Goal: Task Accomplishment & Management: Use online tool/utility

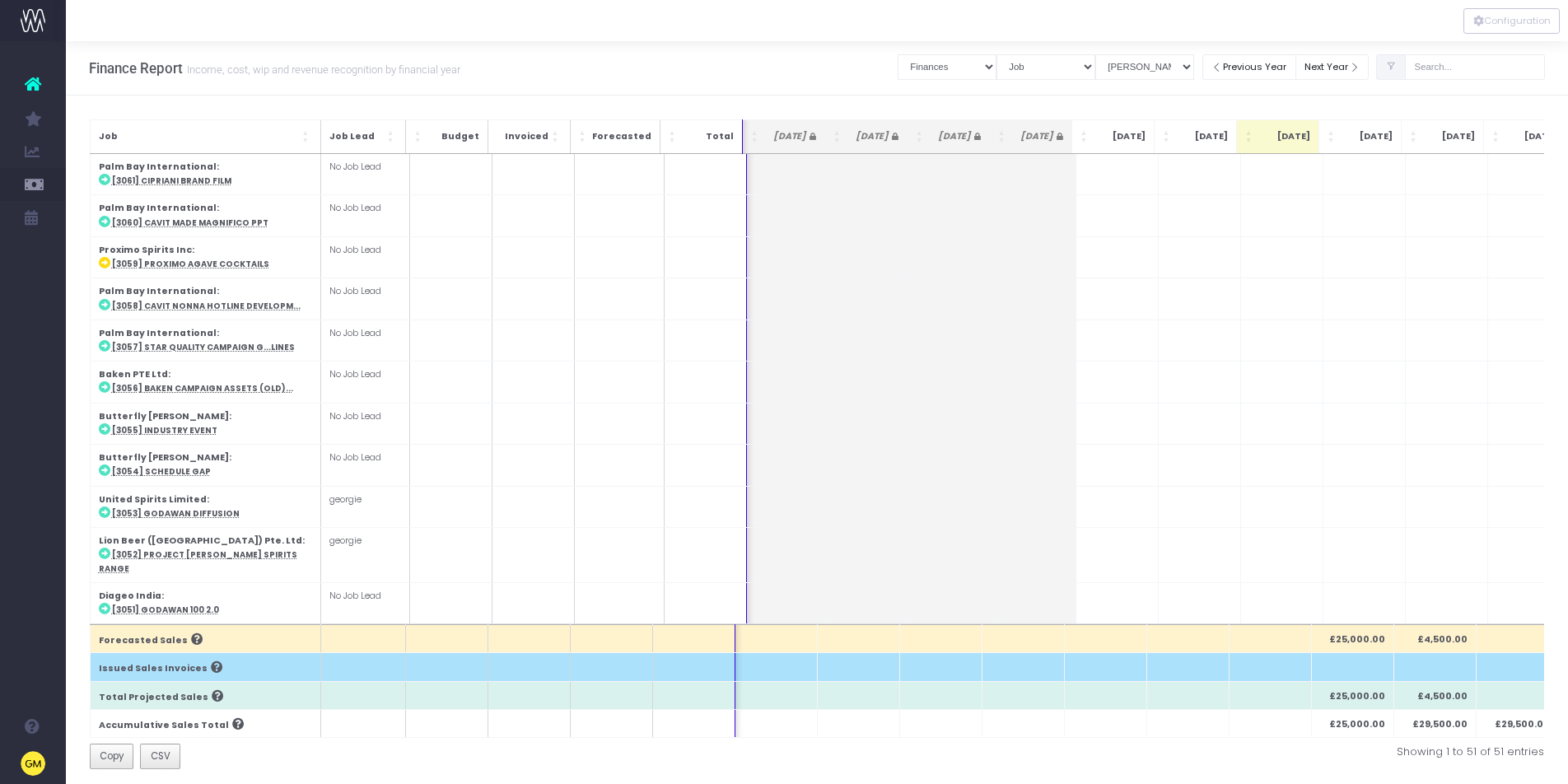
select select "finances"
select select "job"
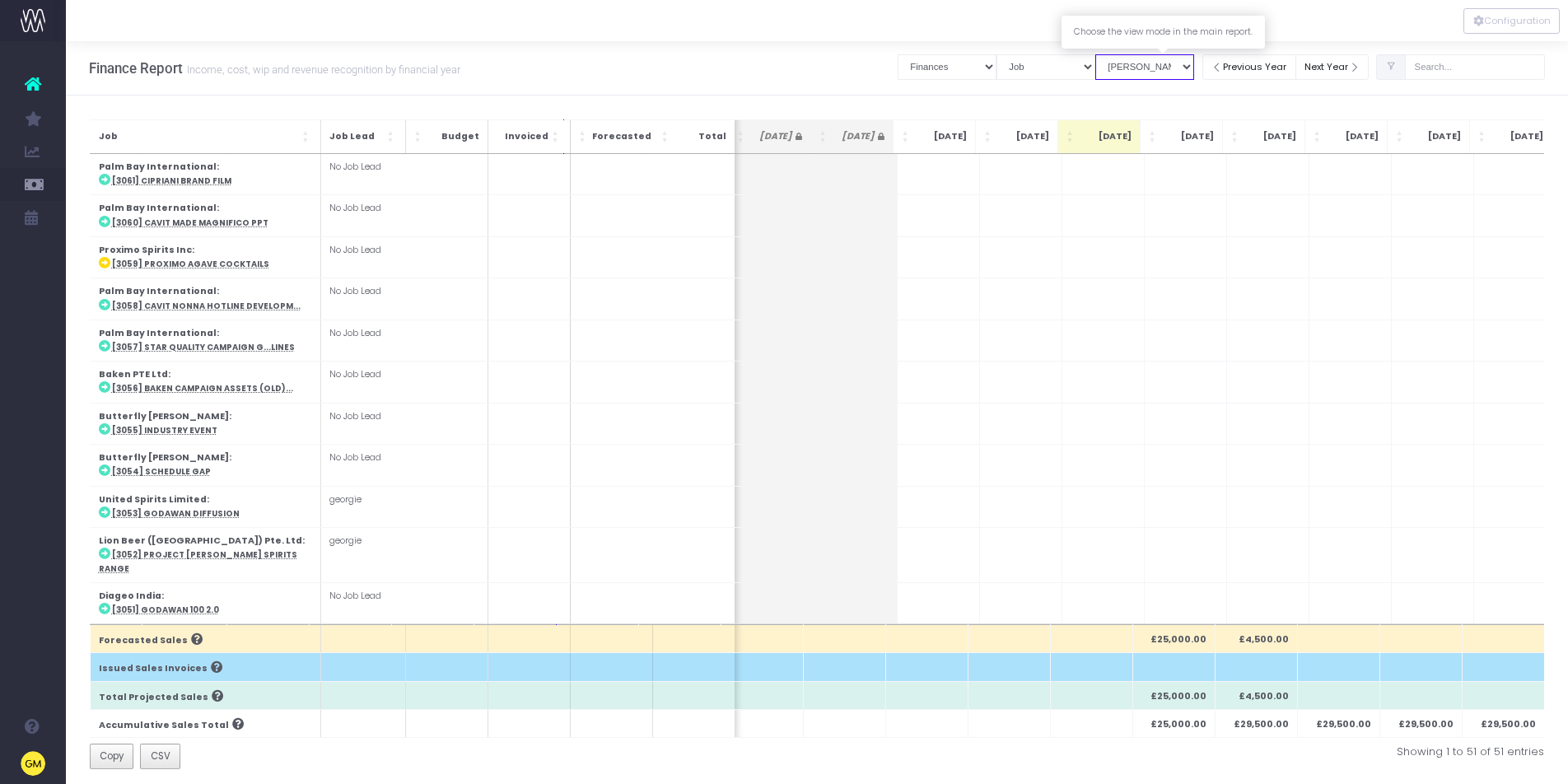
click at [1195, 64] on select "View Mode Billings Revenue Recognition WIP" at bounding box center [1145, 67] width 99 height 26
click at [1114, 55] on select "View Mode Billings Revenue Recognition WIP" at bounding box center [1145, 67] width 99 height 26
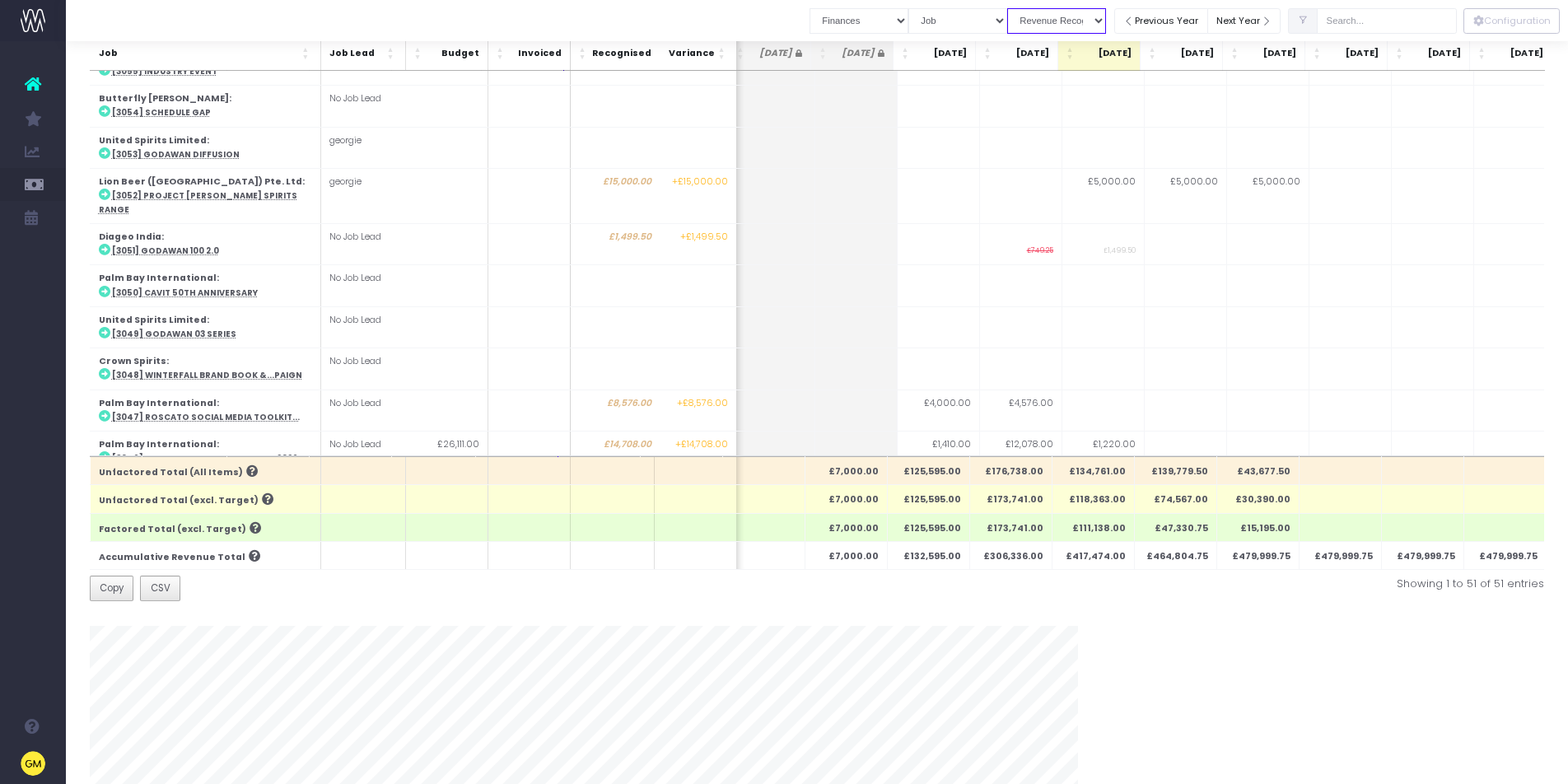
scroll to position [176, 0]
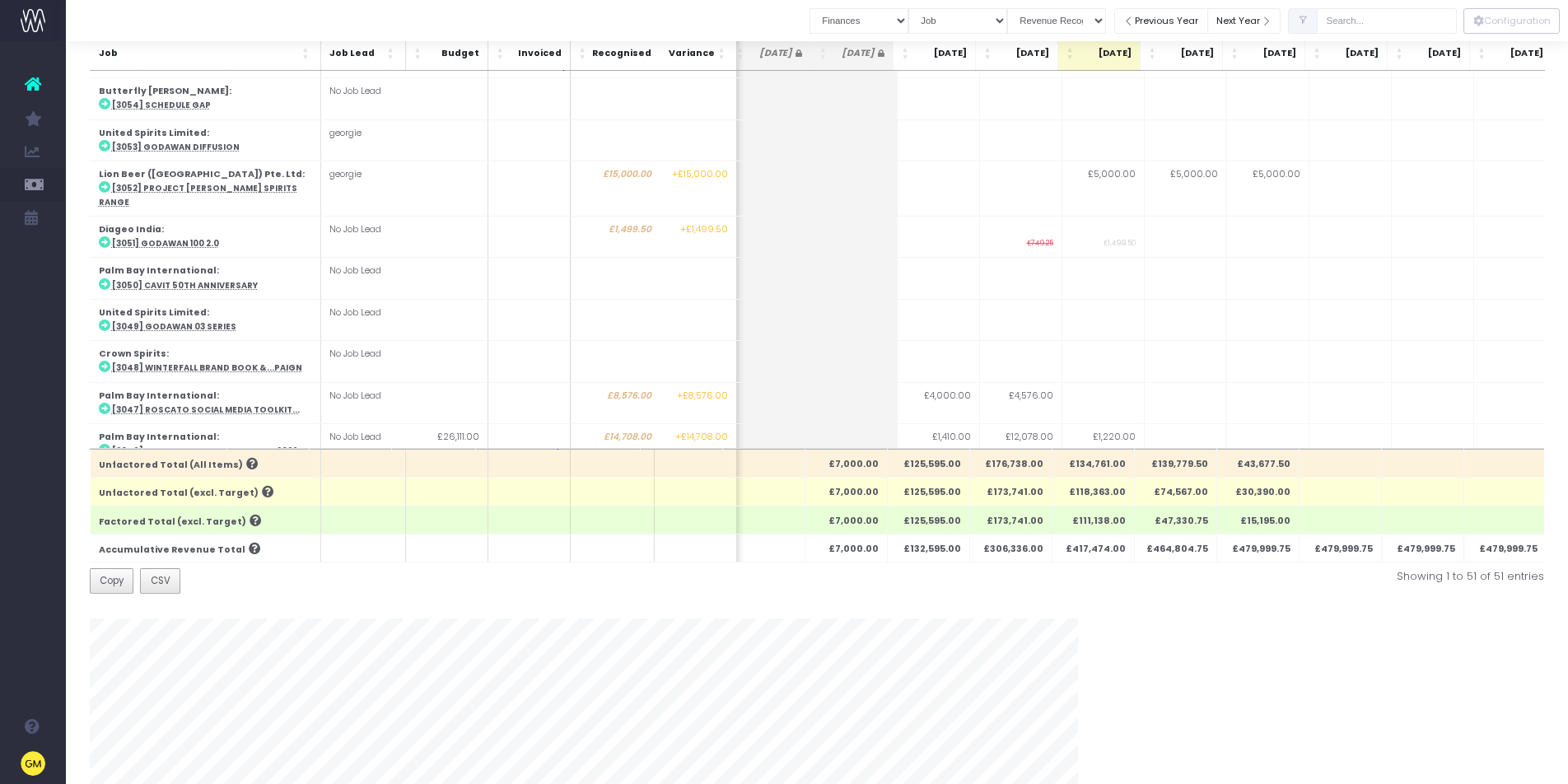
click at [1094, 544] on th "£417,474.00" at bounding box center [1093, 547] width 83 height 28
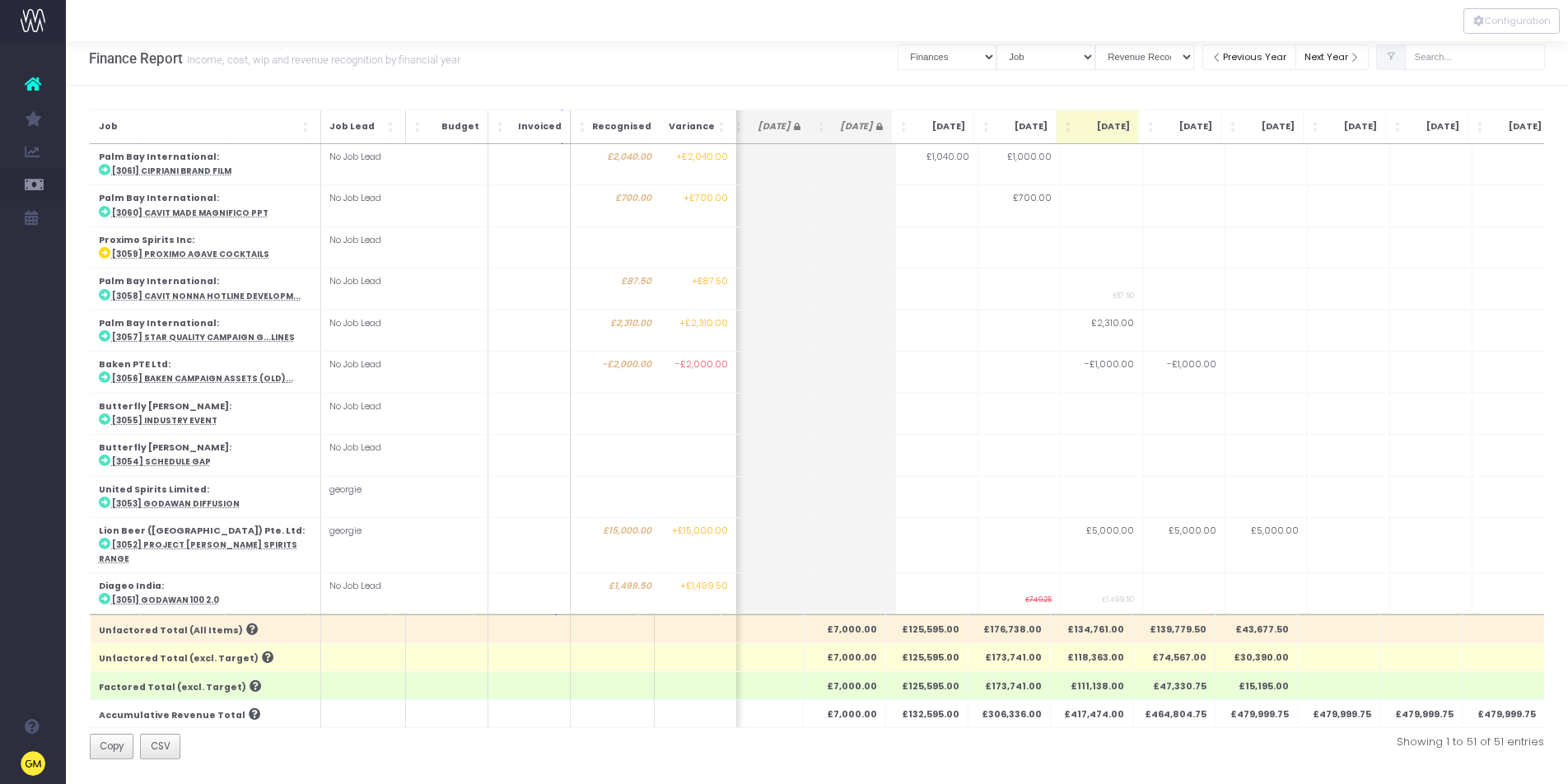
scroll to position [0, 0]
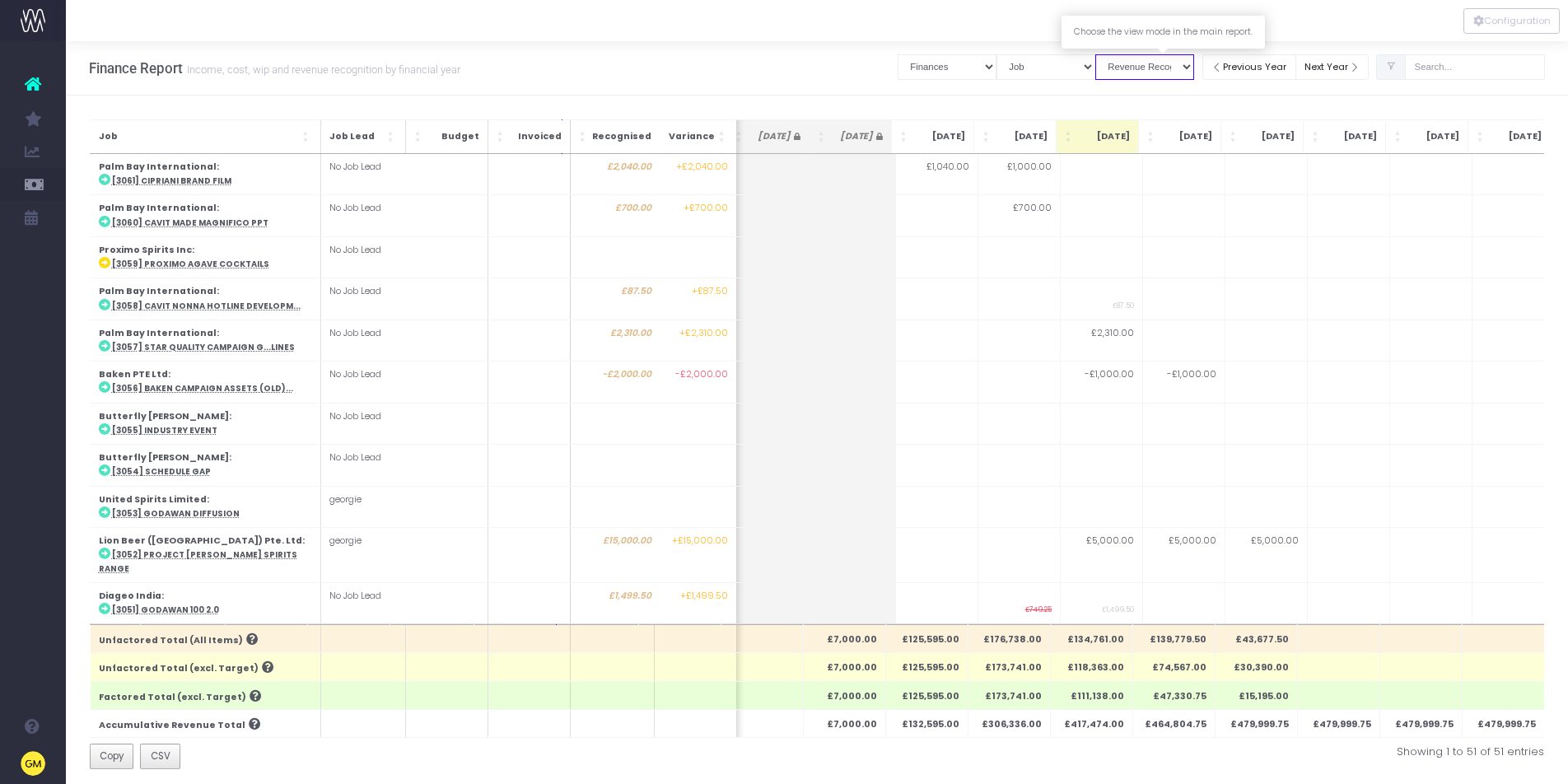
click at [1182, 64] on select "View Mode Billings Revenue Recognition WIP" at bounding box center [1145, 67] width 99 height 26
click at [1114, 55] on select "View Mode Billings Revenue Recognition WIP" at bounding box center [1145, 67] width 99 height 26
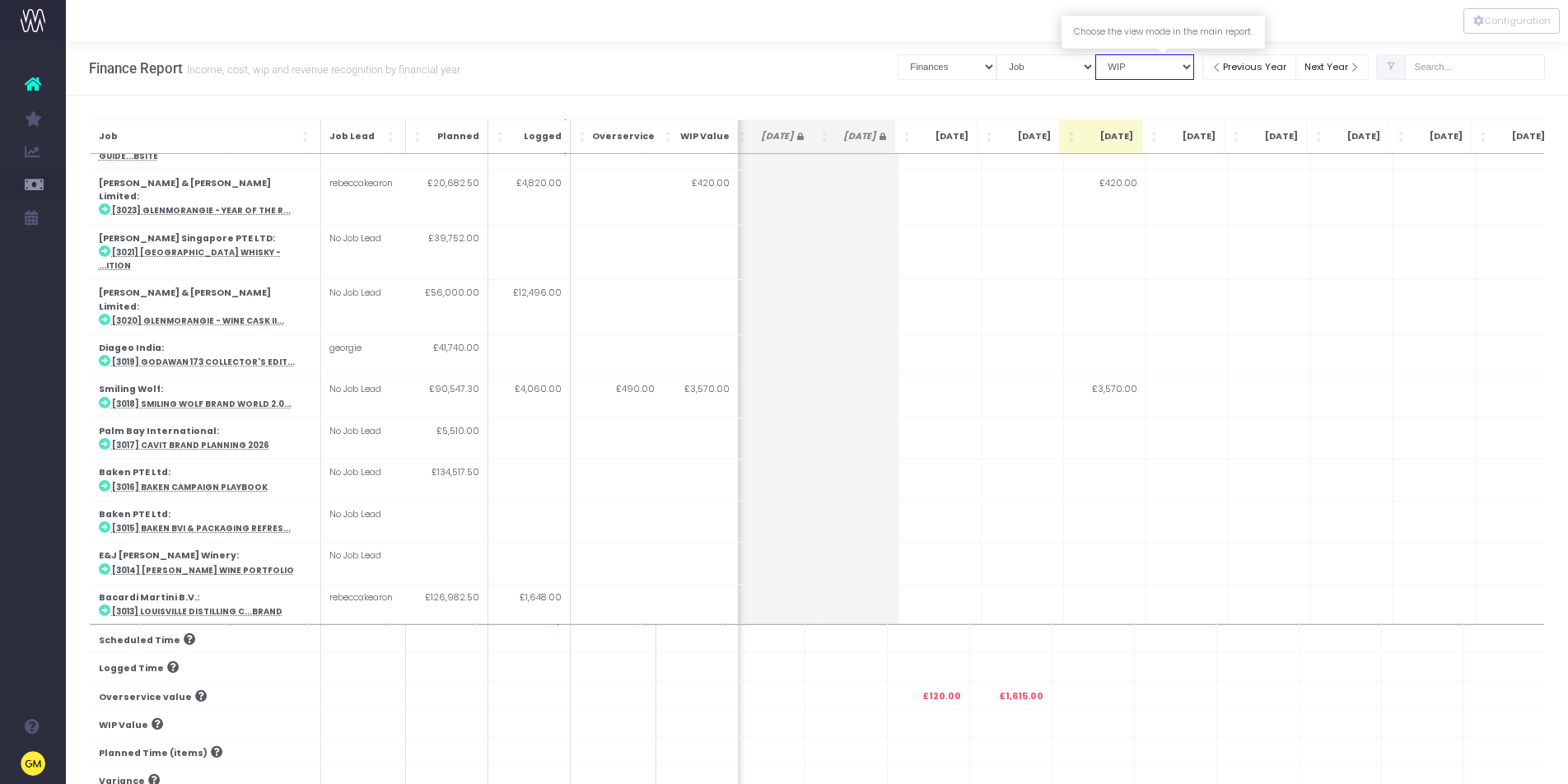
click at [1174, 76] on select "View Mode Billings Revenue Recognition WIP" at bounding box center [1145, 67] width 99 height 26
select select "revrec"
click at [1114, 55] on select "View Mode Billings Revenue Recognition WIP" at bounding box center [1145, 67] width 99 height 26
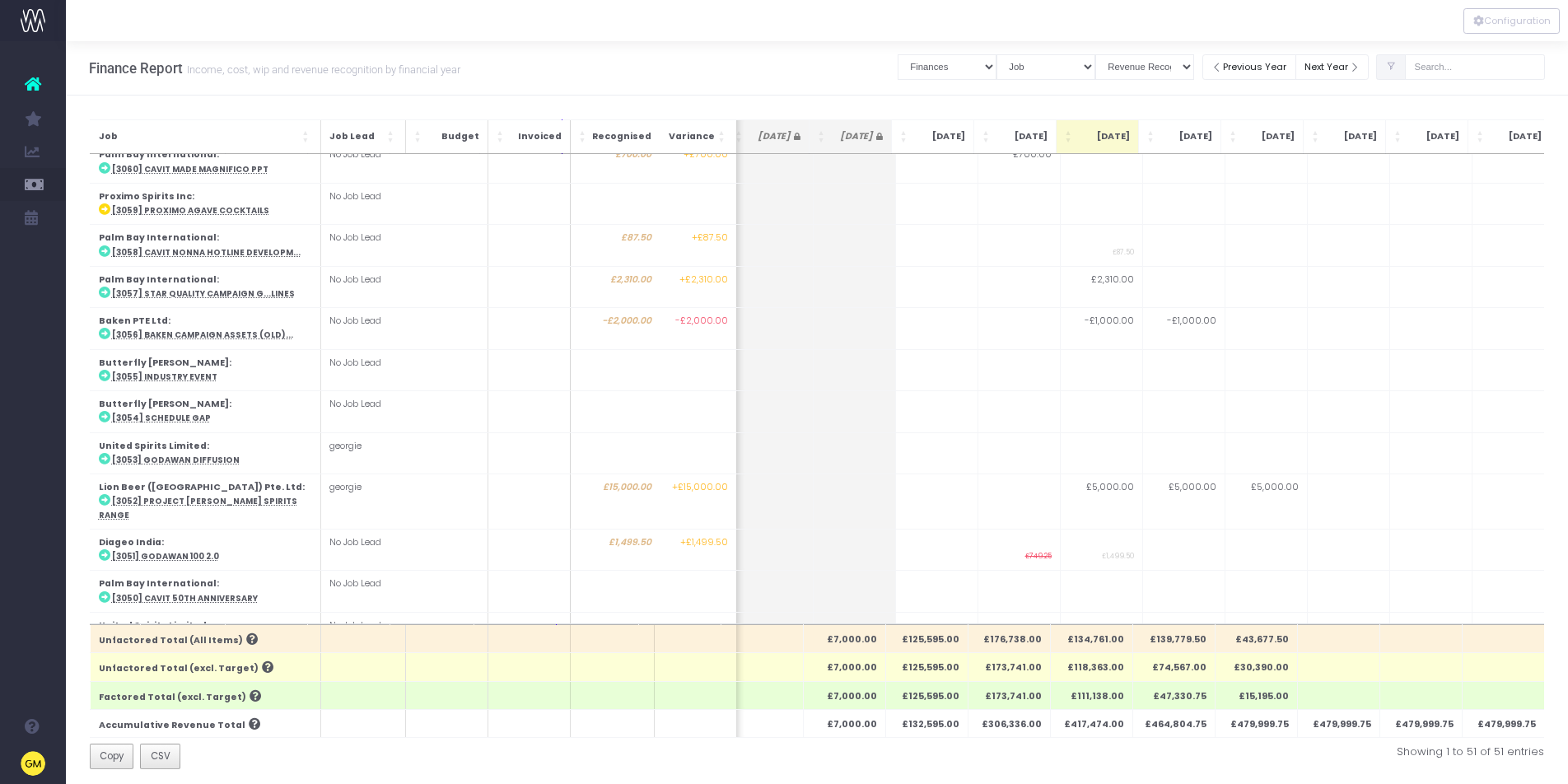
scroll to position [53, 180]
click at [1484, 15] on button "Configuration" at bounding box center [1511, 21] width 96 height 26
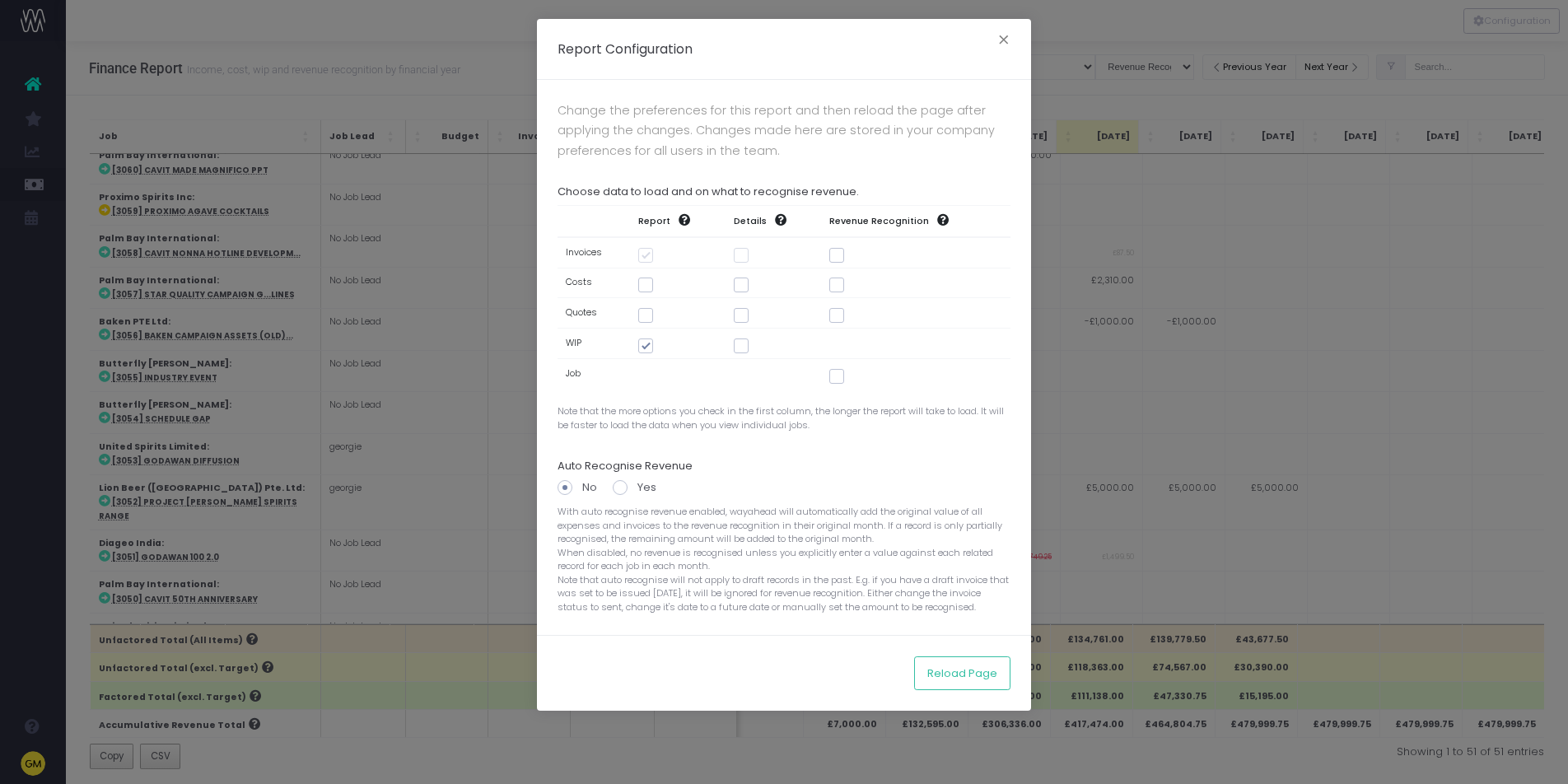
click at [1355, 52] on div "Report Configuration × Change the preferences for this report and then reload t…" at bounding box center [784, 392] width 1568 height 784
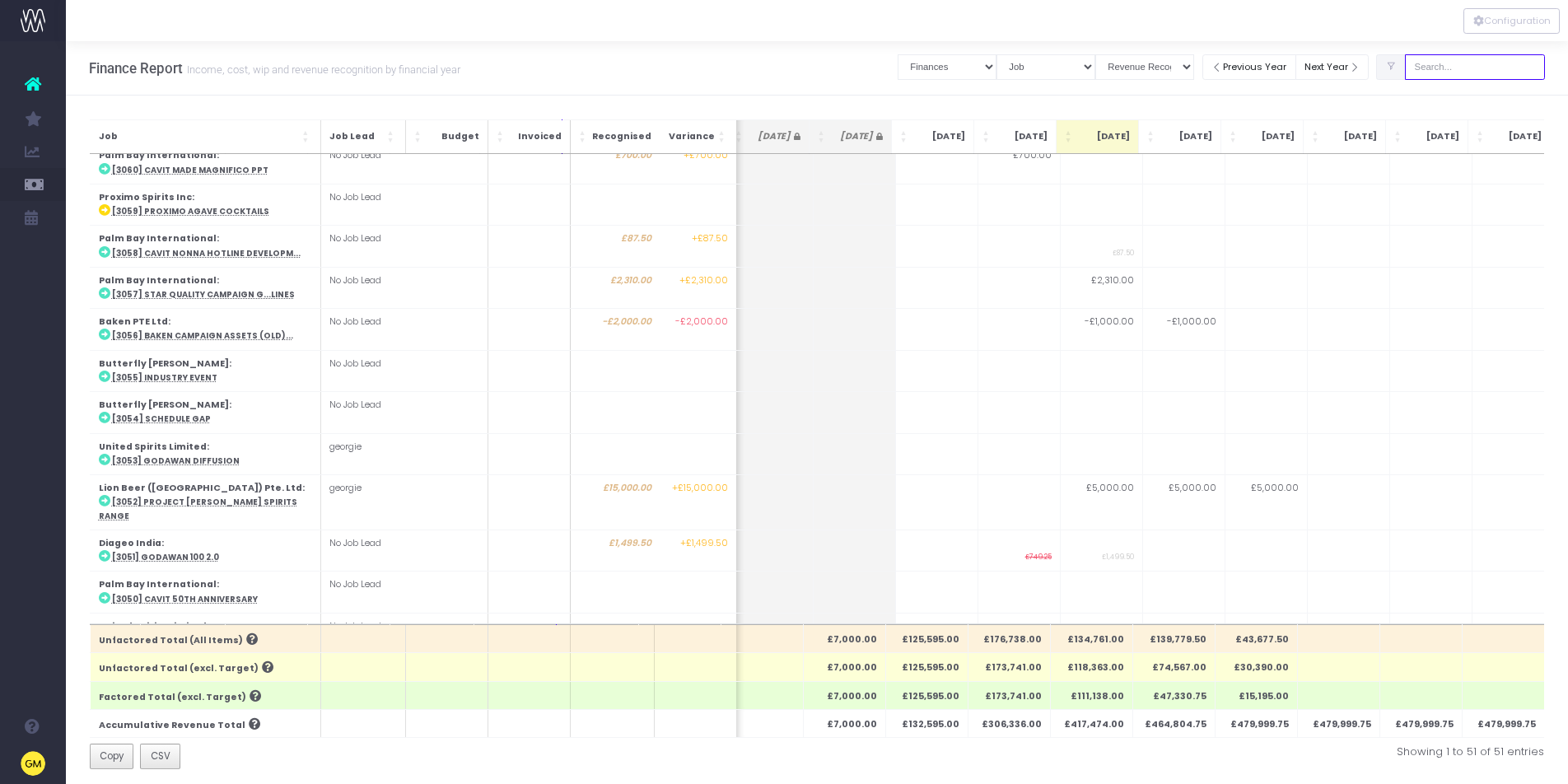
click at [1475, 59] on input "text" at bounding box center [1476, 67] width 140 height 26
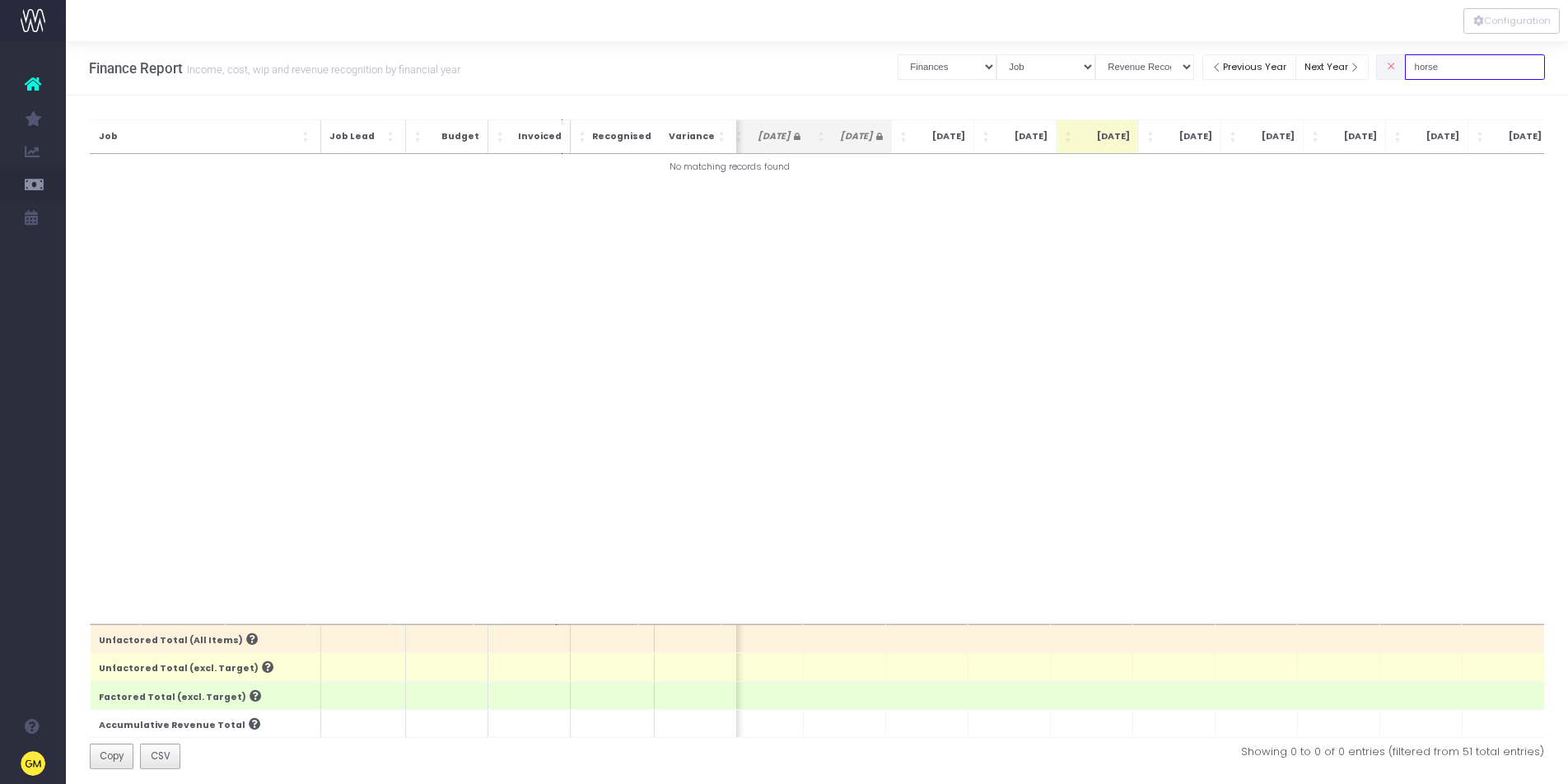
drag, startPoint x: 1473, startPoint y: 69, endPoint x: 1423, endPoint y: 67, distance: 50.0
click at [1423, 67] on div "horse" at bounding box center [1461, 66] width 169 height 34
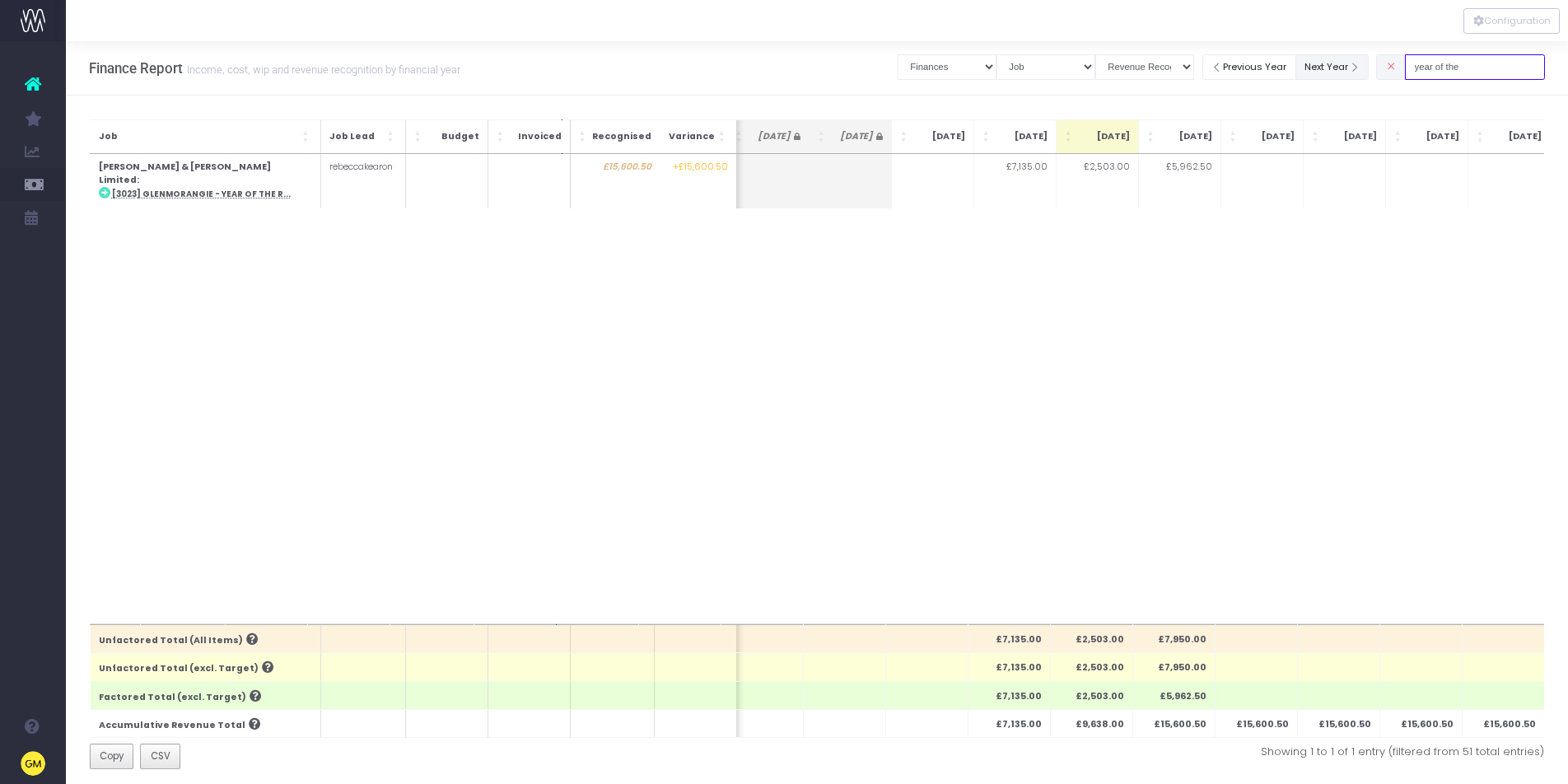
drag, startPoint x: 1498, startPoint y: 63, endPoint x: 1383, endPoint y: 60, distance: 115.0
click at [1383, 60] on div "Clear Filters Job summary column shows... Finances Chart Summary by Job Client …" at bounding box center [1222, 66] width 648 height 34
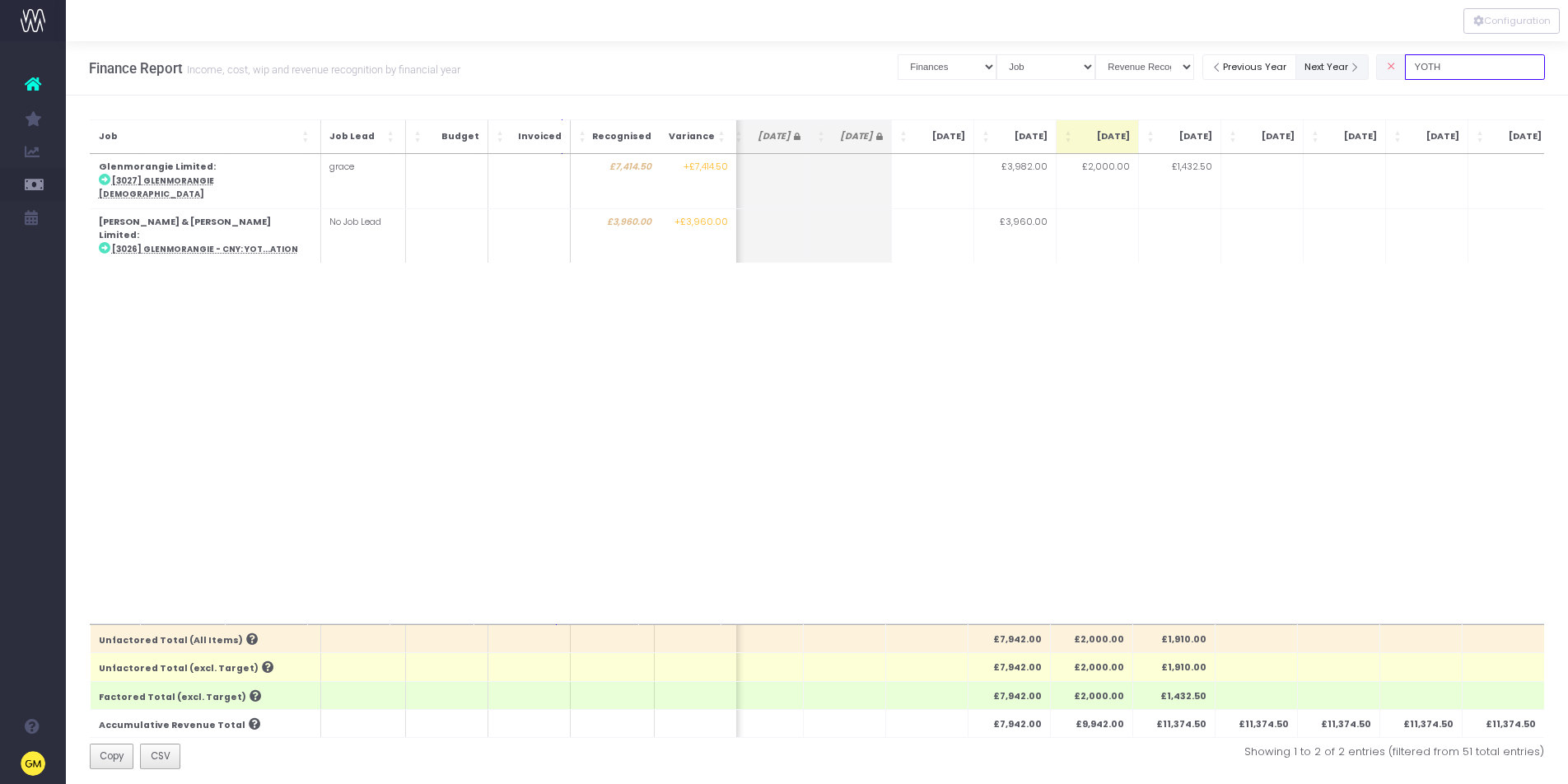
type input "YOTH"
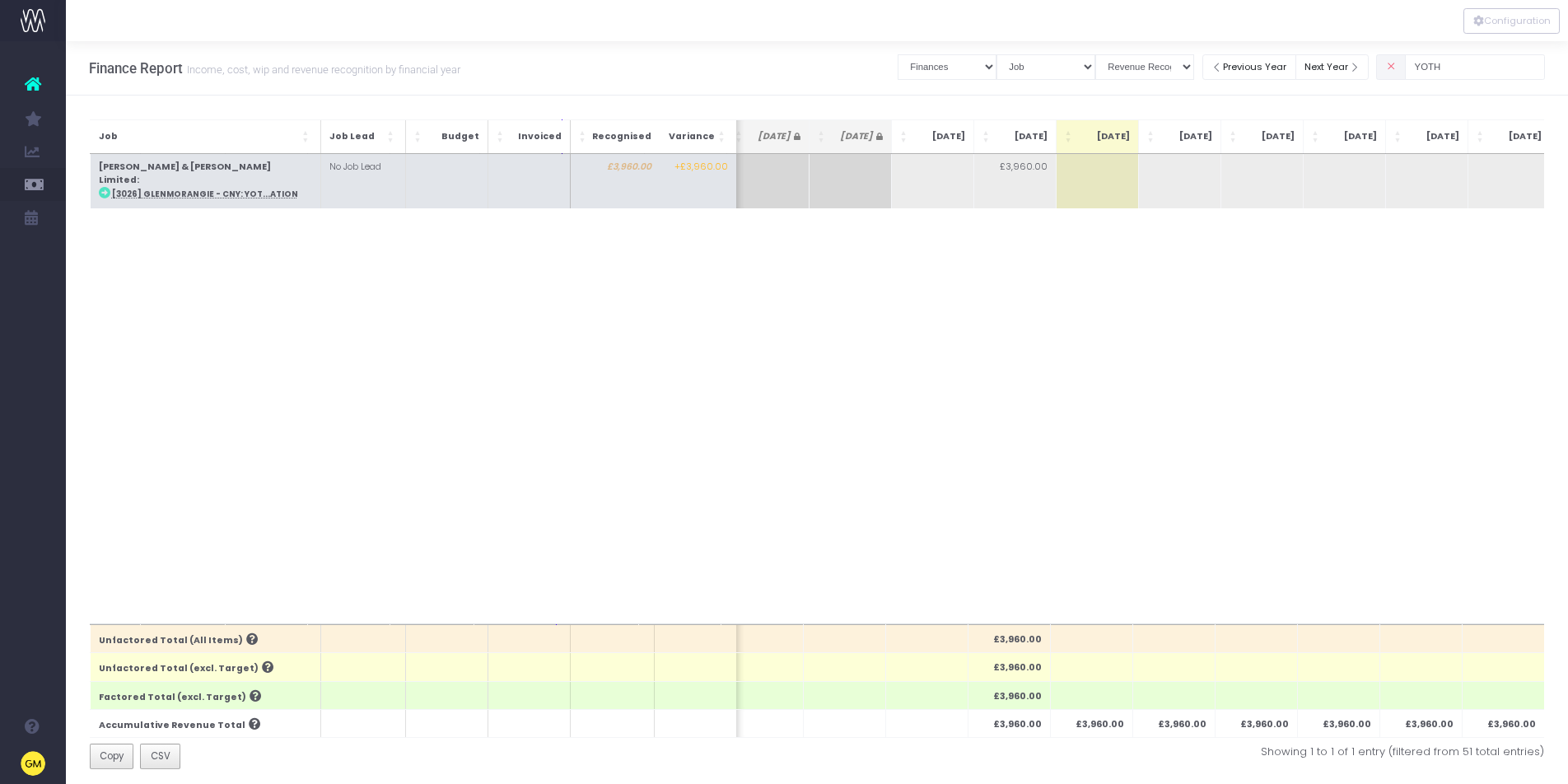
click at [234, 189] on abbr "[3026] Glenmorangie - CNY: YOT...ation" at bounding box center [204, 194] width 186 height 11
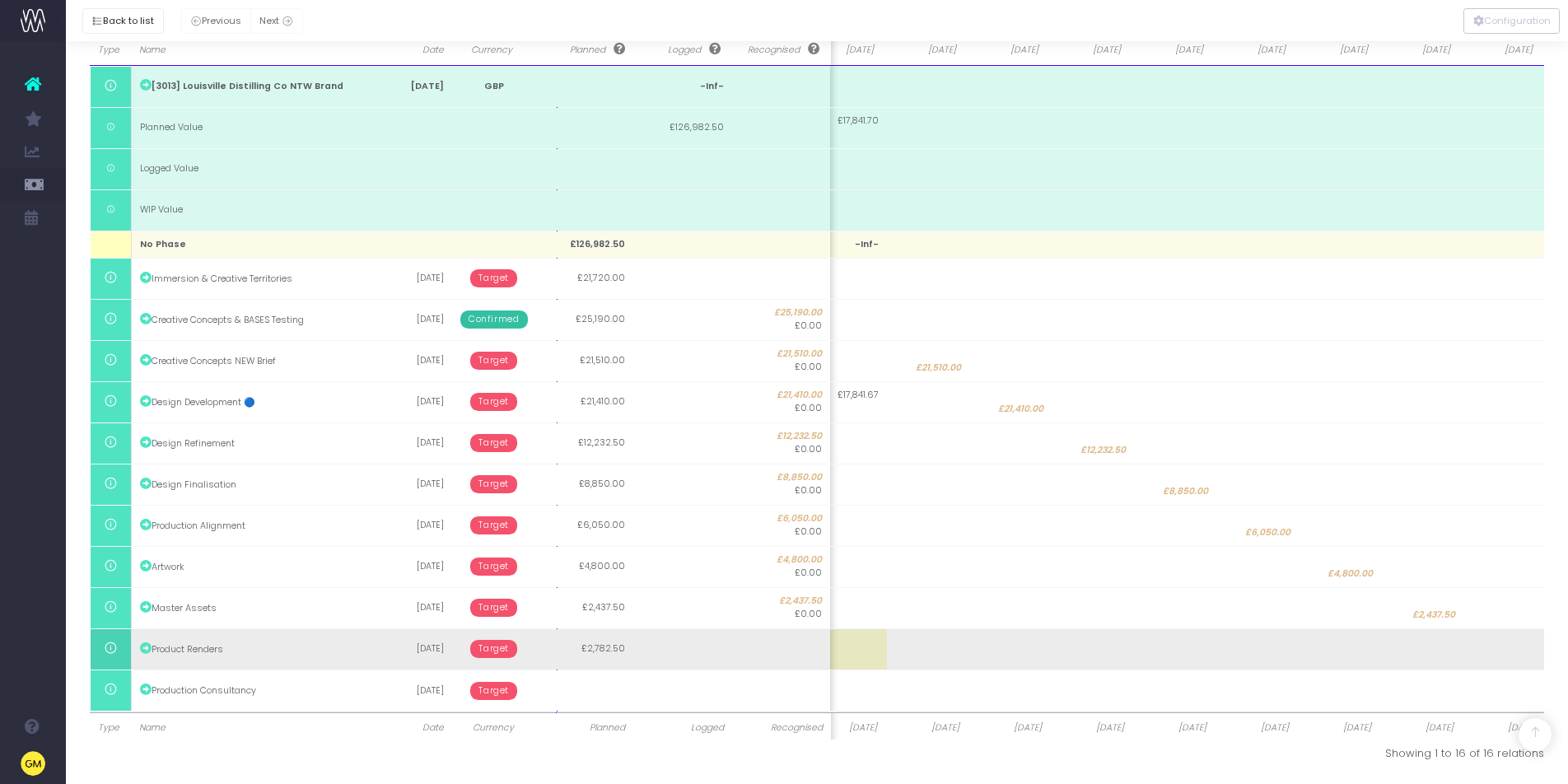
click at [1519, 653] on td at bounding box center [1505, 649] width 83 height 41
type input "2782.5"
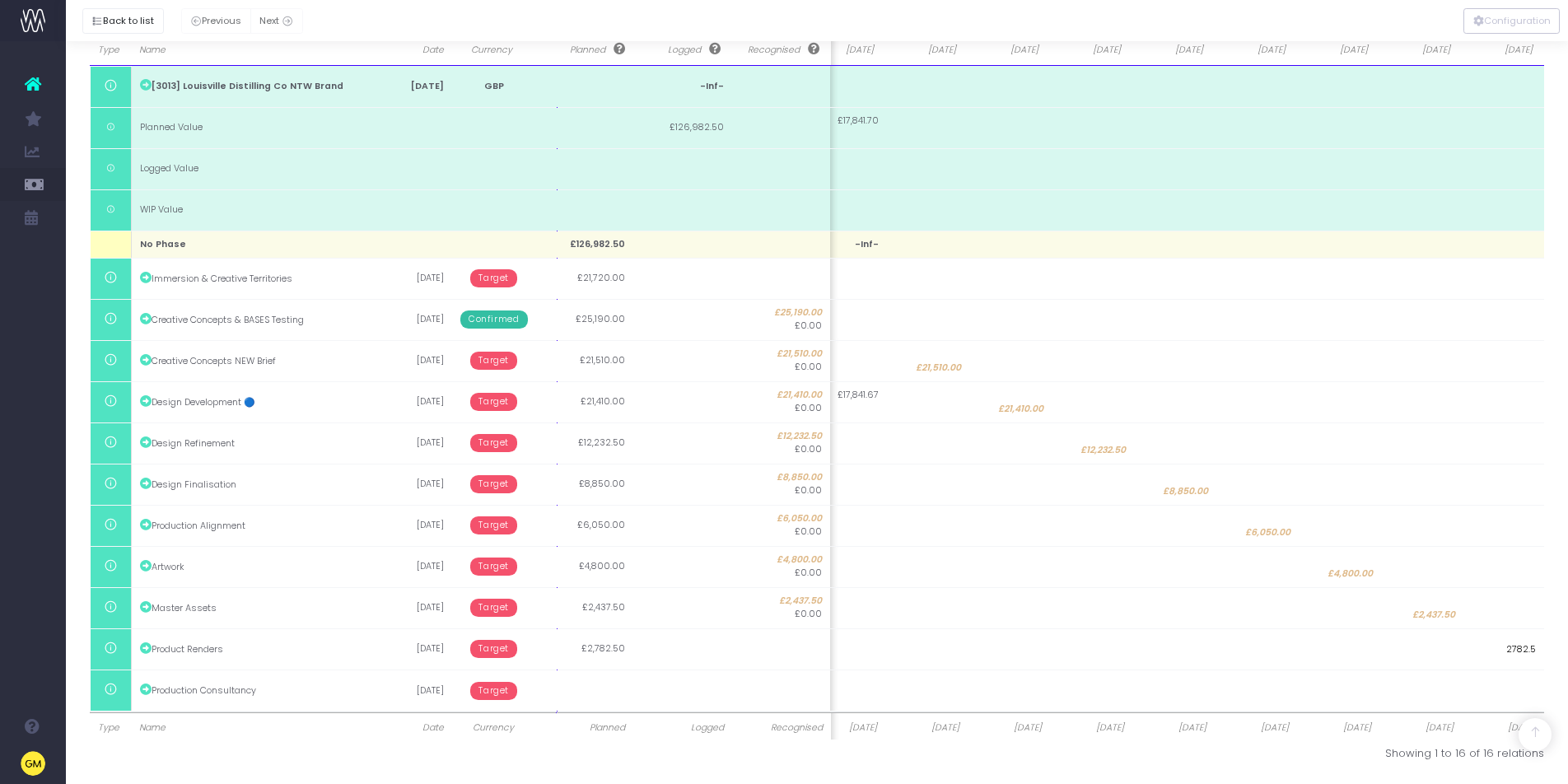
click at [1338, 504] on body "Oh my... this is bad. [PERSON_NAME] wasn't able to load this page. Please conta…" at bounding box center [784, 111] width 1568 height 784
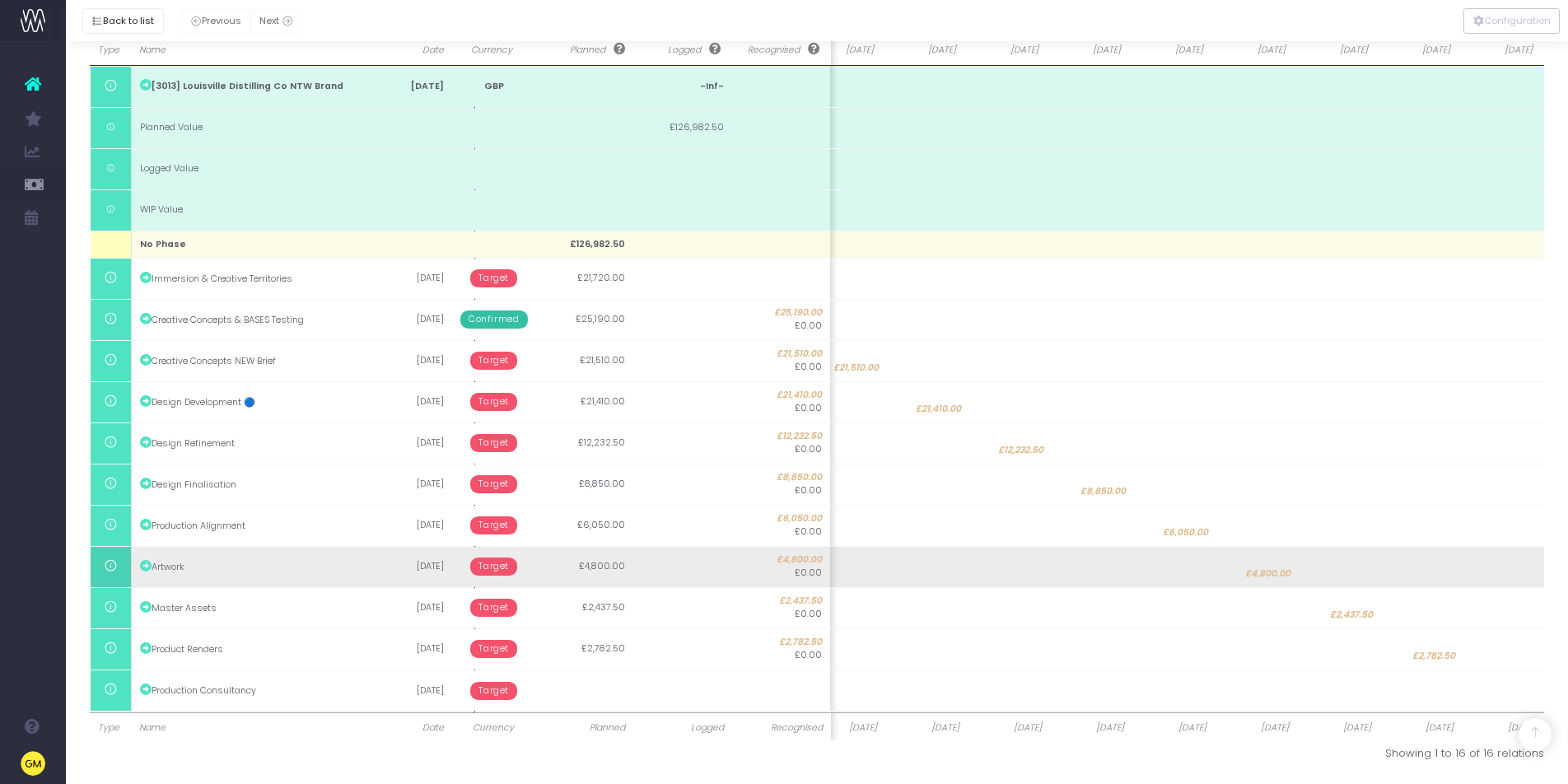
scroll to position [0, 249]
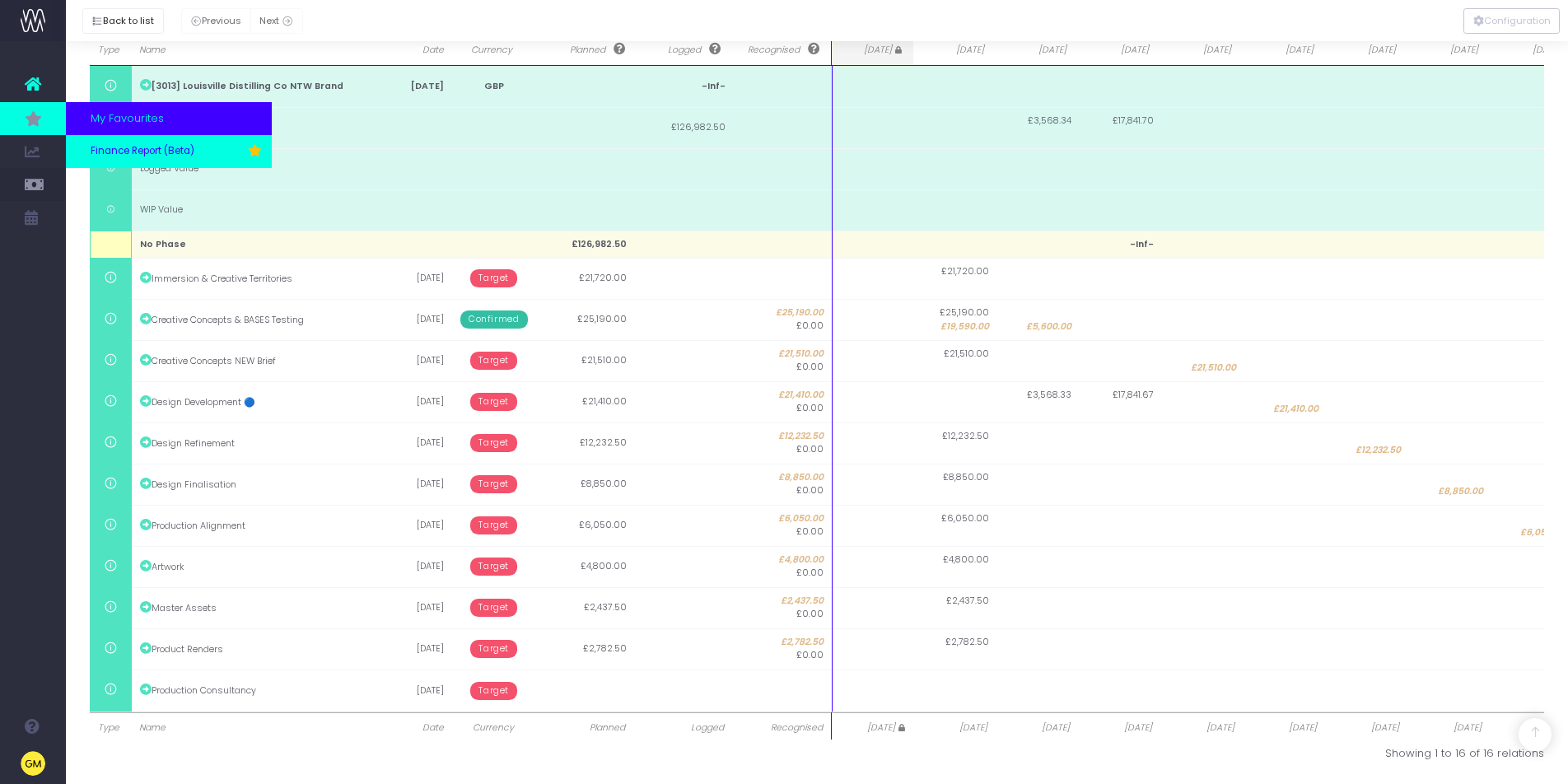
drag, startPoint x: 156, startPoint y: 150, endPoint x: 165, endPoint y: 151, distance: 9.1
click at [156, 151] on span "Finance Report (Beta)" at bounding box center [142, 151] width 104 height 14
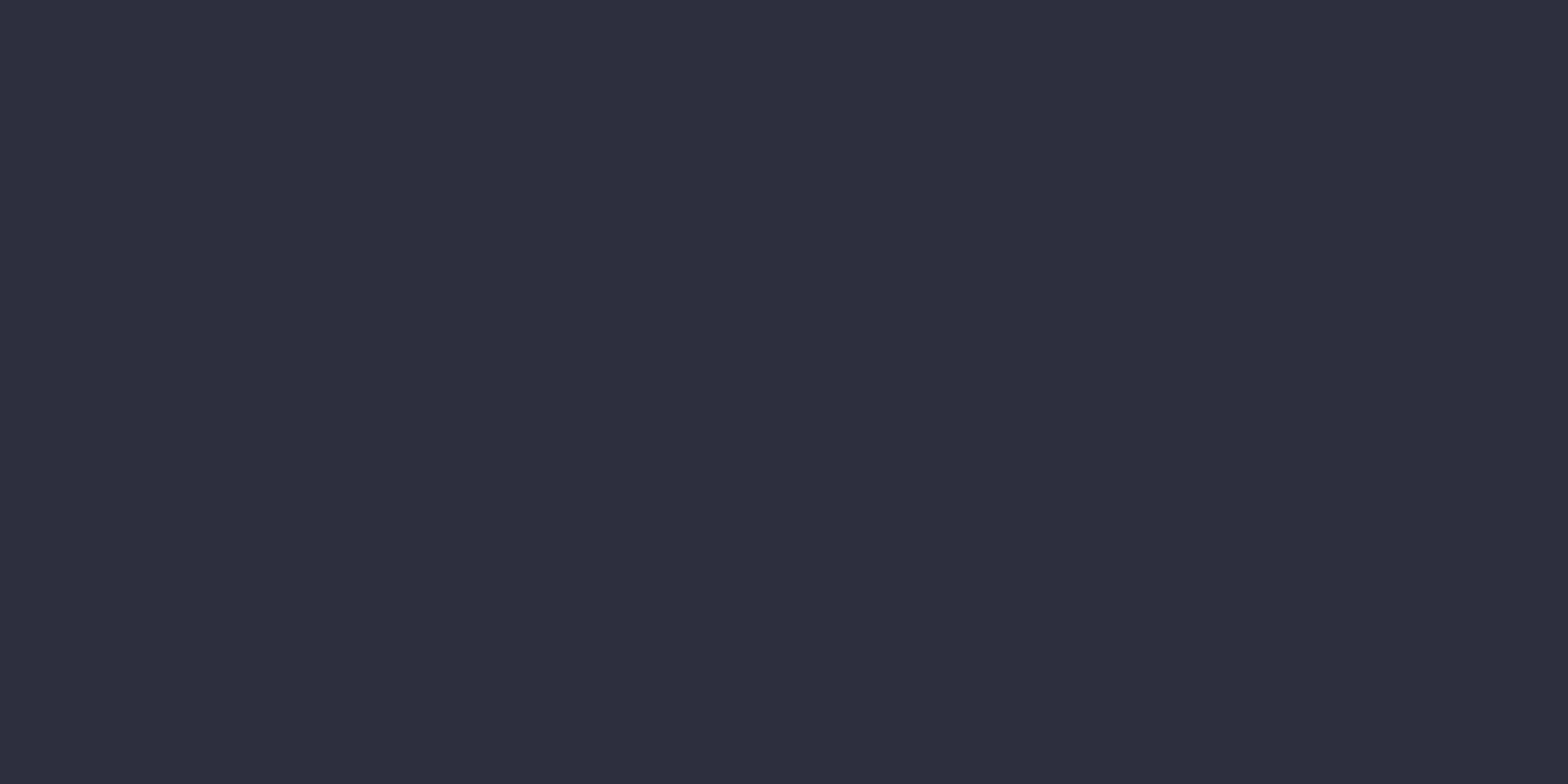
select select "finances"
select select "job"
select select "revrec"
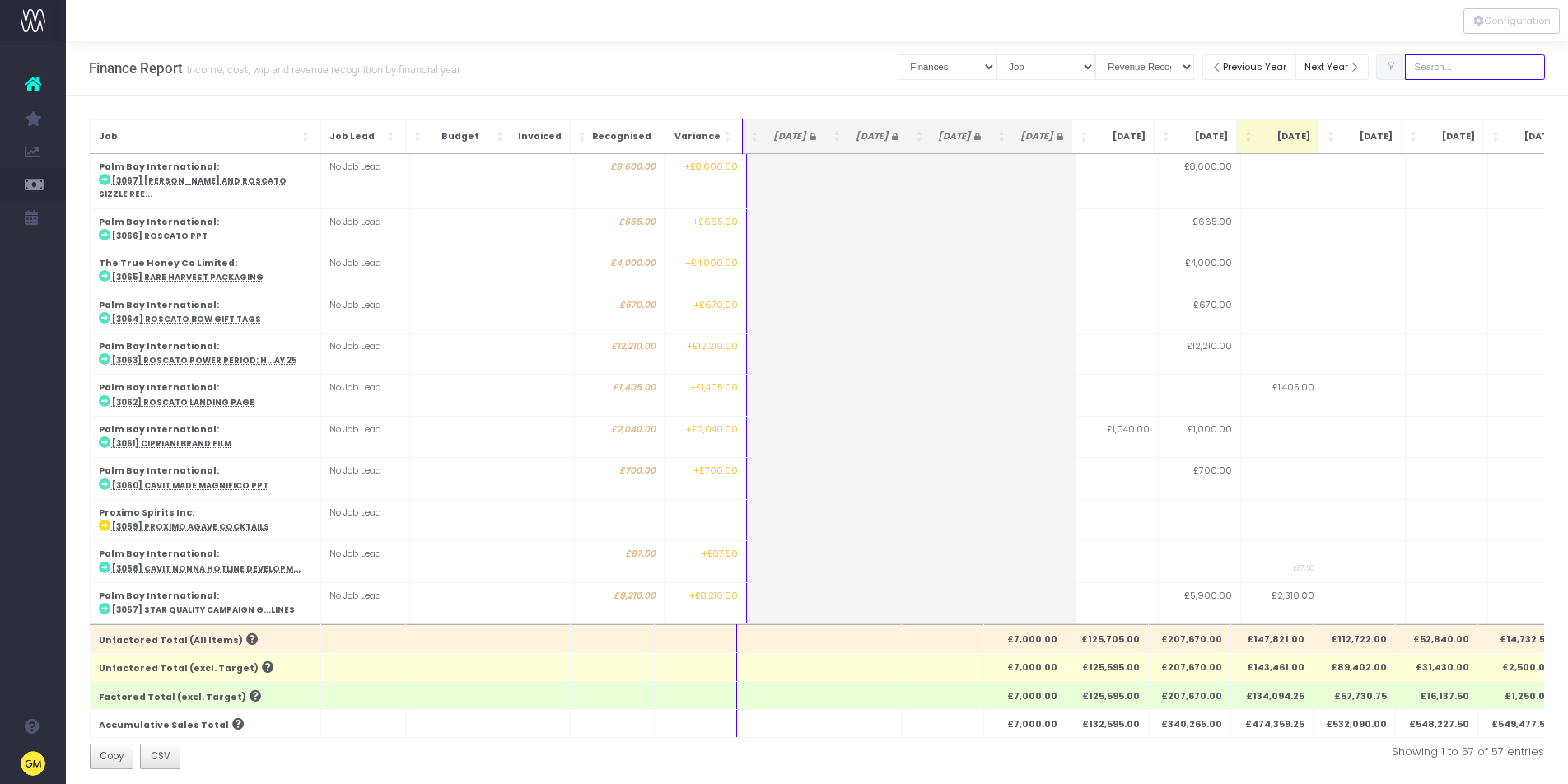
click at [1483, 67] on input "text" at bounding box center [1476, 67] width 140 height 26
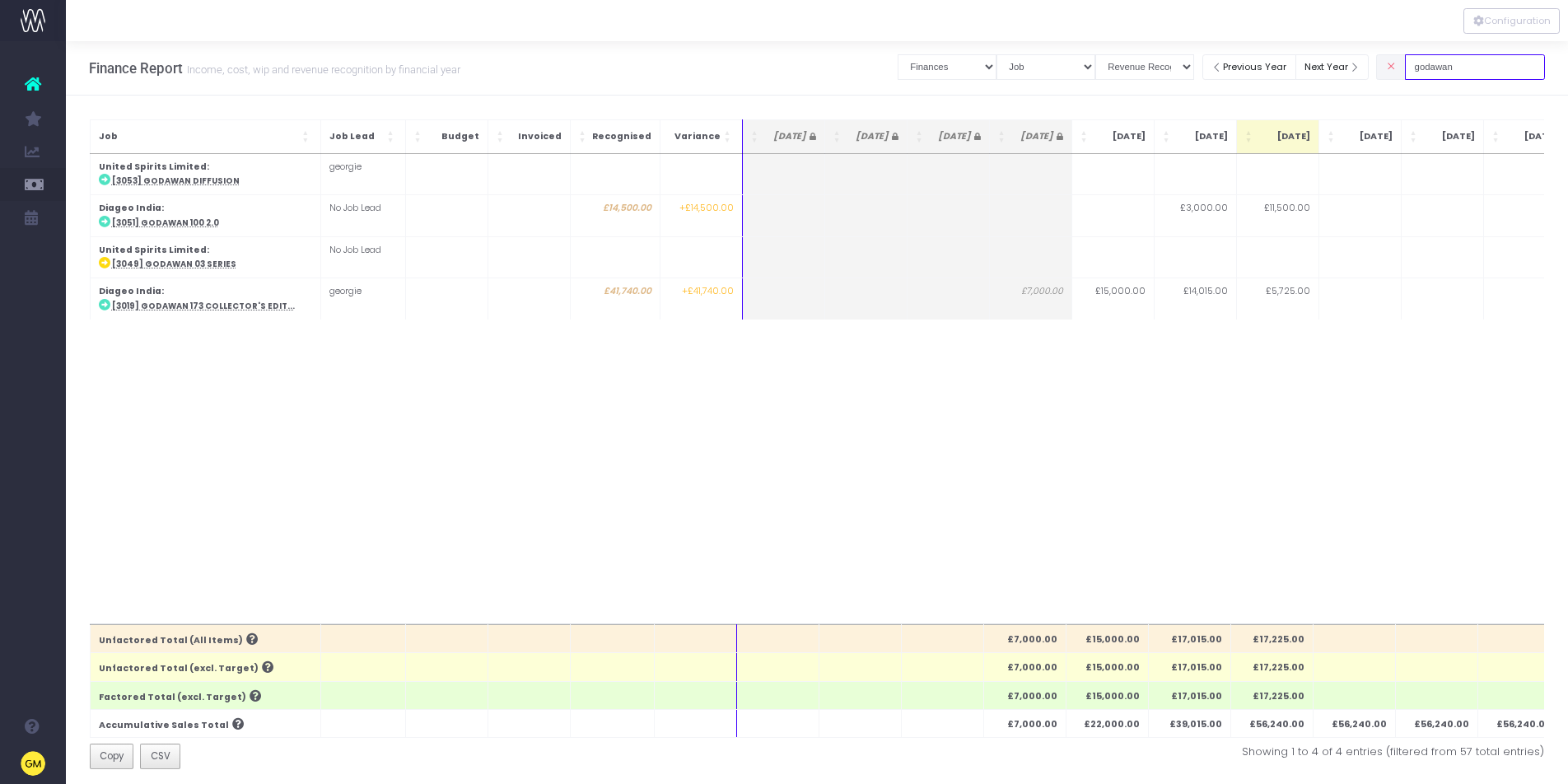
type input "godawan"
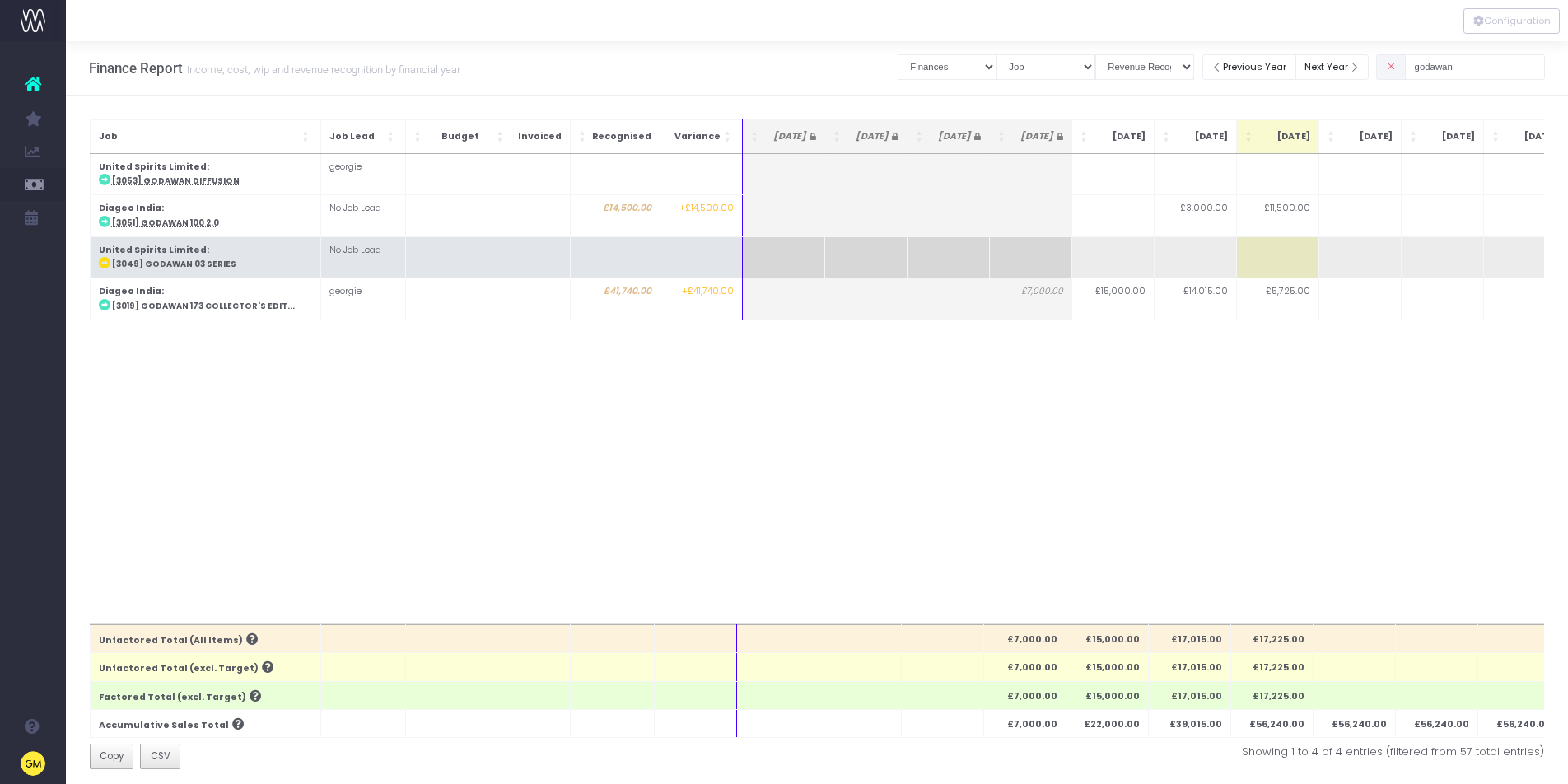
click at [185, 263] on abbr "[3049] Godawan 03 Series" at bounding box center [175, 264] width 125 height 11
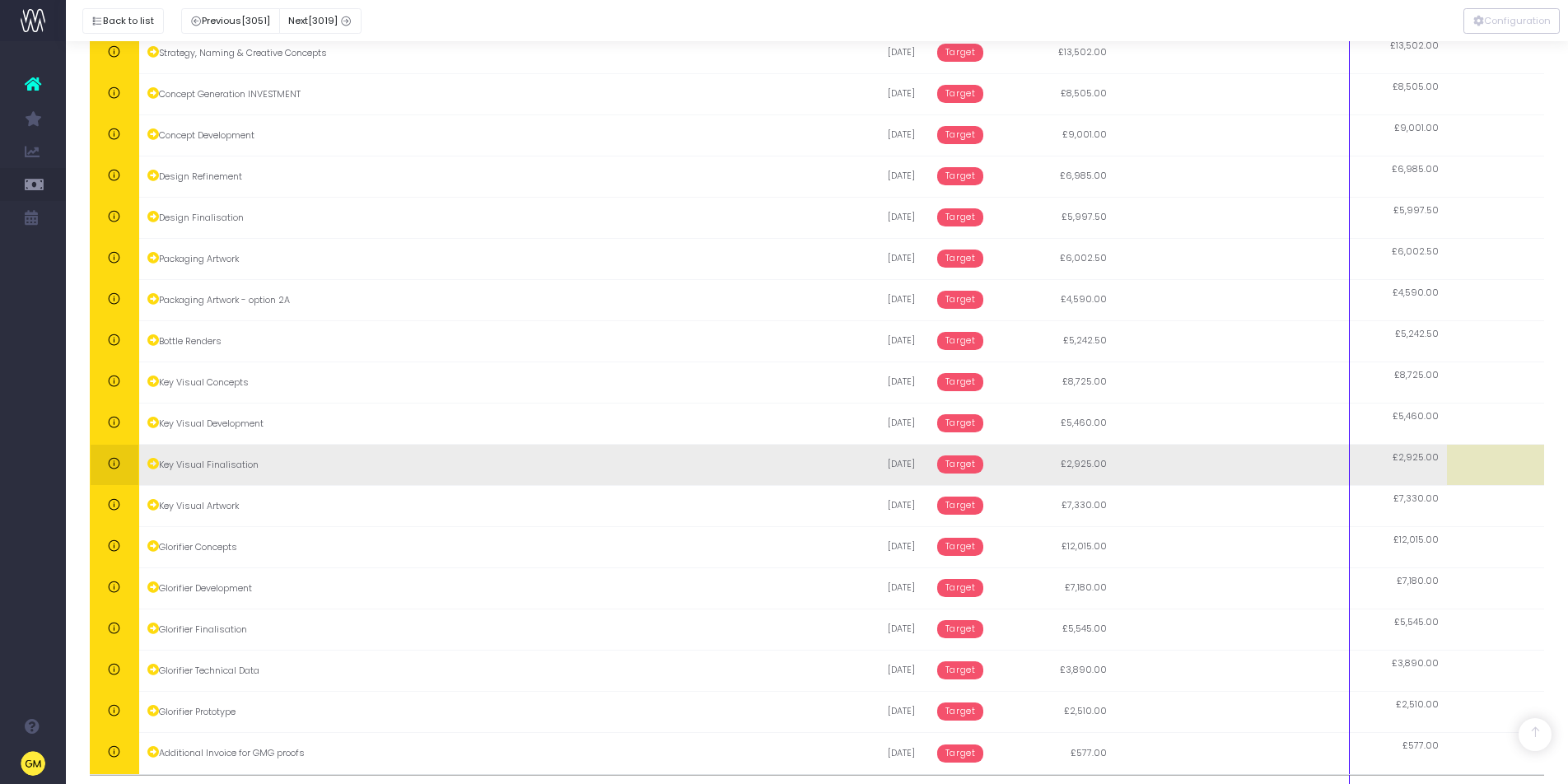
scroll to position [504, 0]
click at [364, 467] on td "Key Visual Finalisation" at bounding box center [487, 465] width 697 height 41
click at [1473, 458] on td at bounding box center [1496, 465] width 98 height 41
type input "2925"
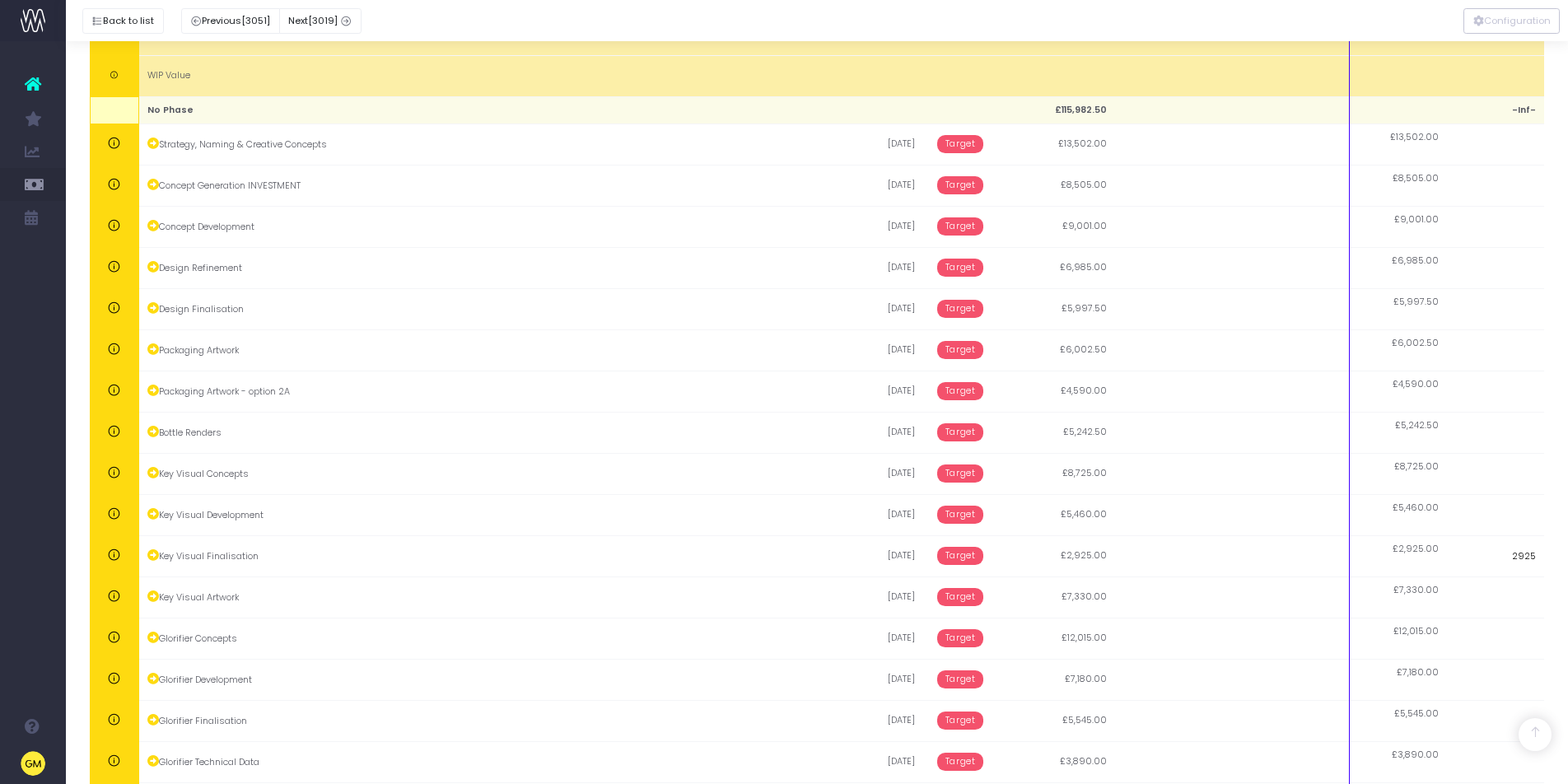
scroll to position [482, 0]
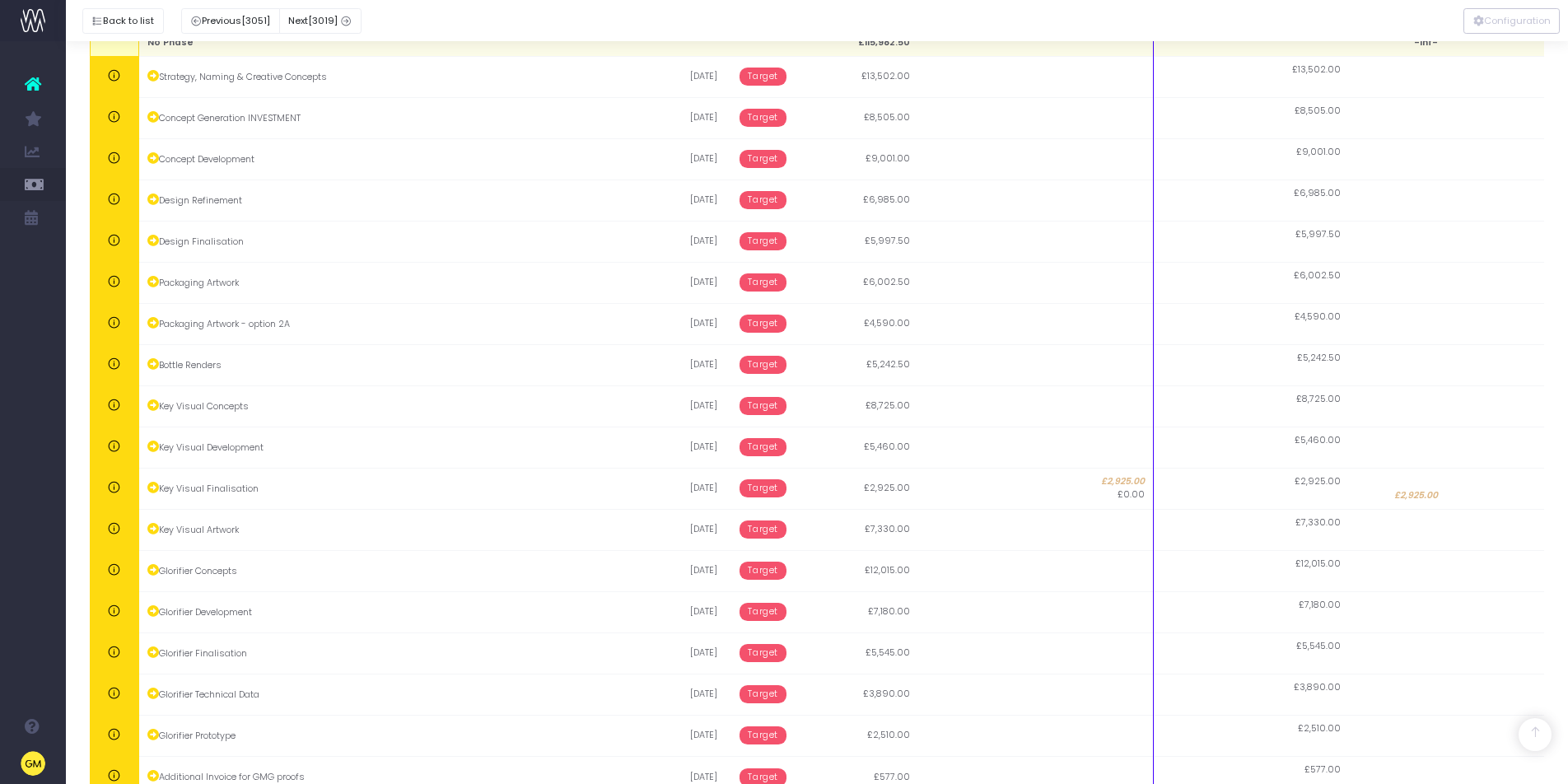
click at [41, 82] on icon at bounding box center [33, 83] width 16 height 21
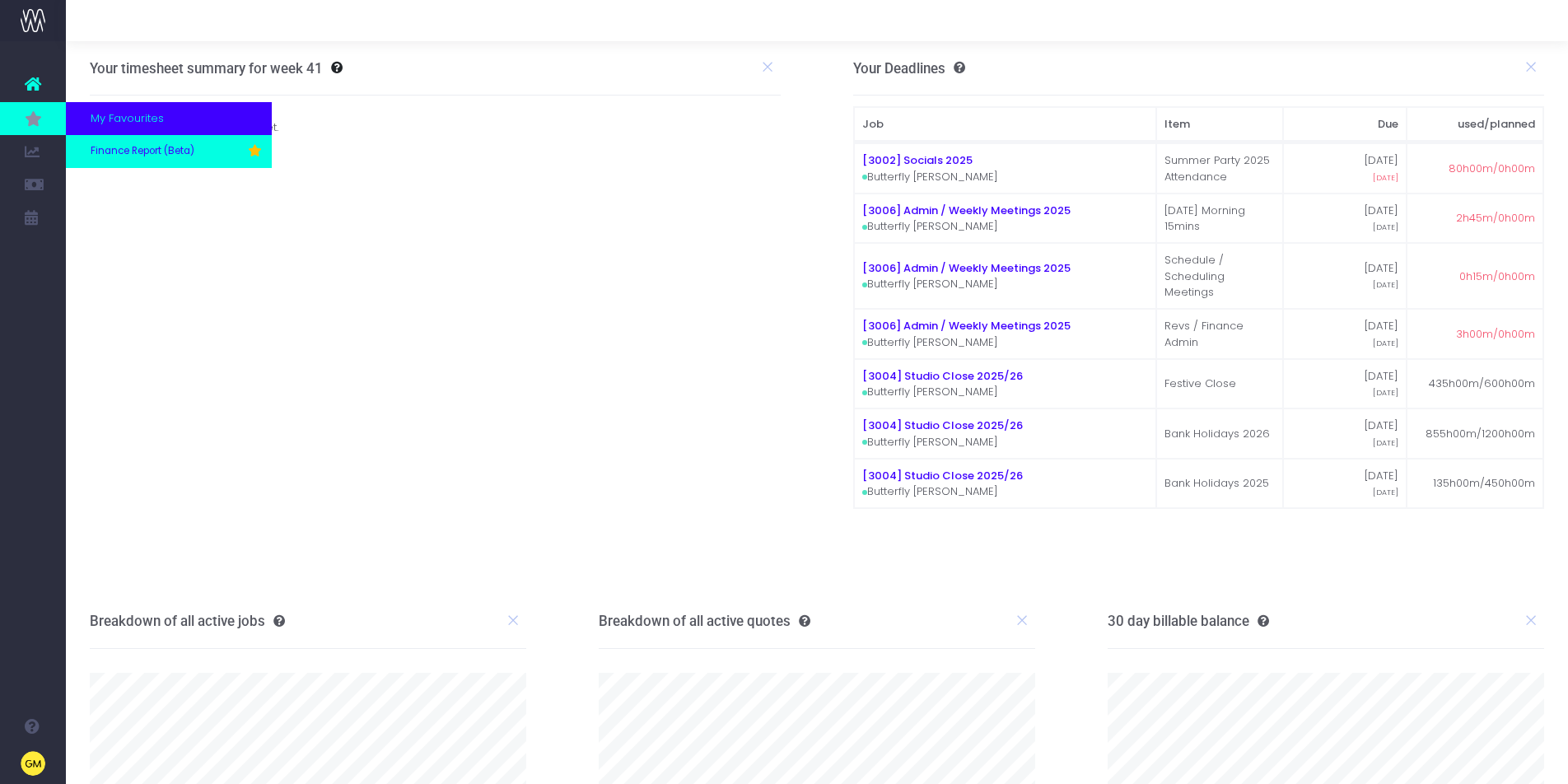
click at [150, 152] on span "Finance Report (Beta)" at bounding box center [142, 151] width 104 height 14
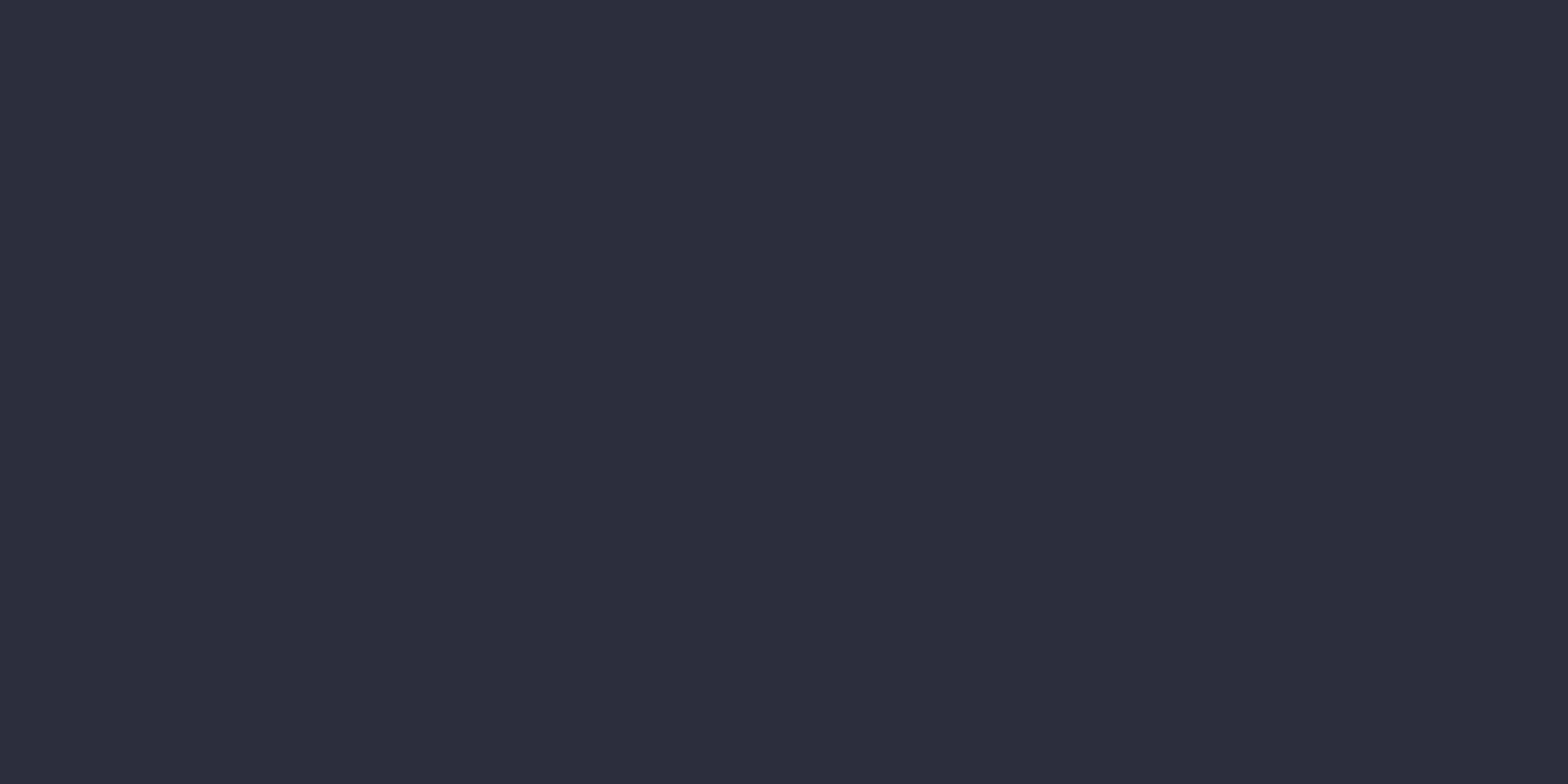
select select "finances"
select select "job"
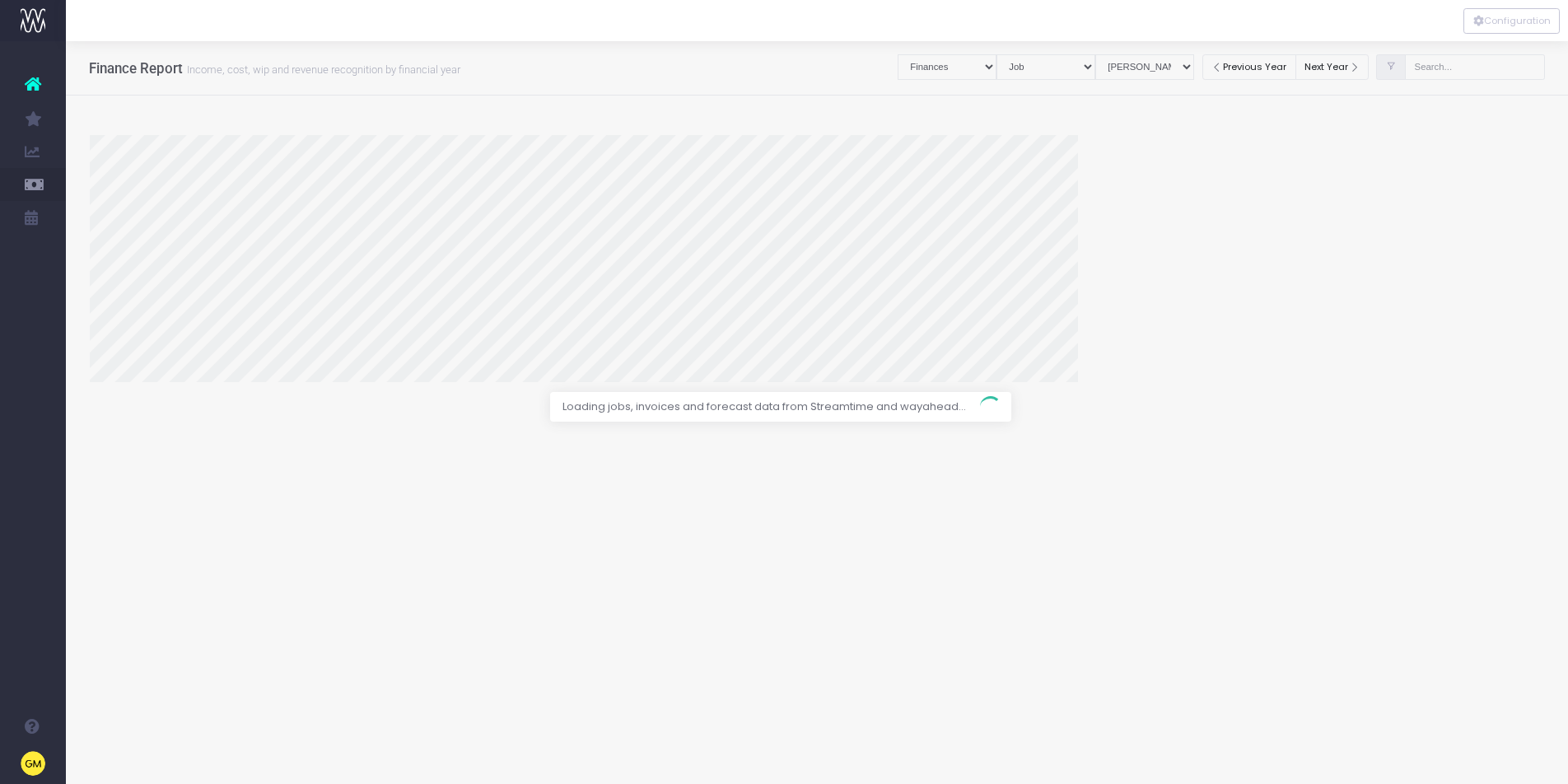
select select "revrec"
click at [1485, 64] on div at bounding box center [784, 392] width 1568 height 784
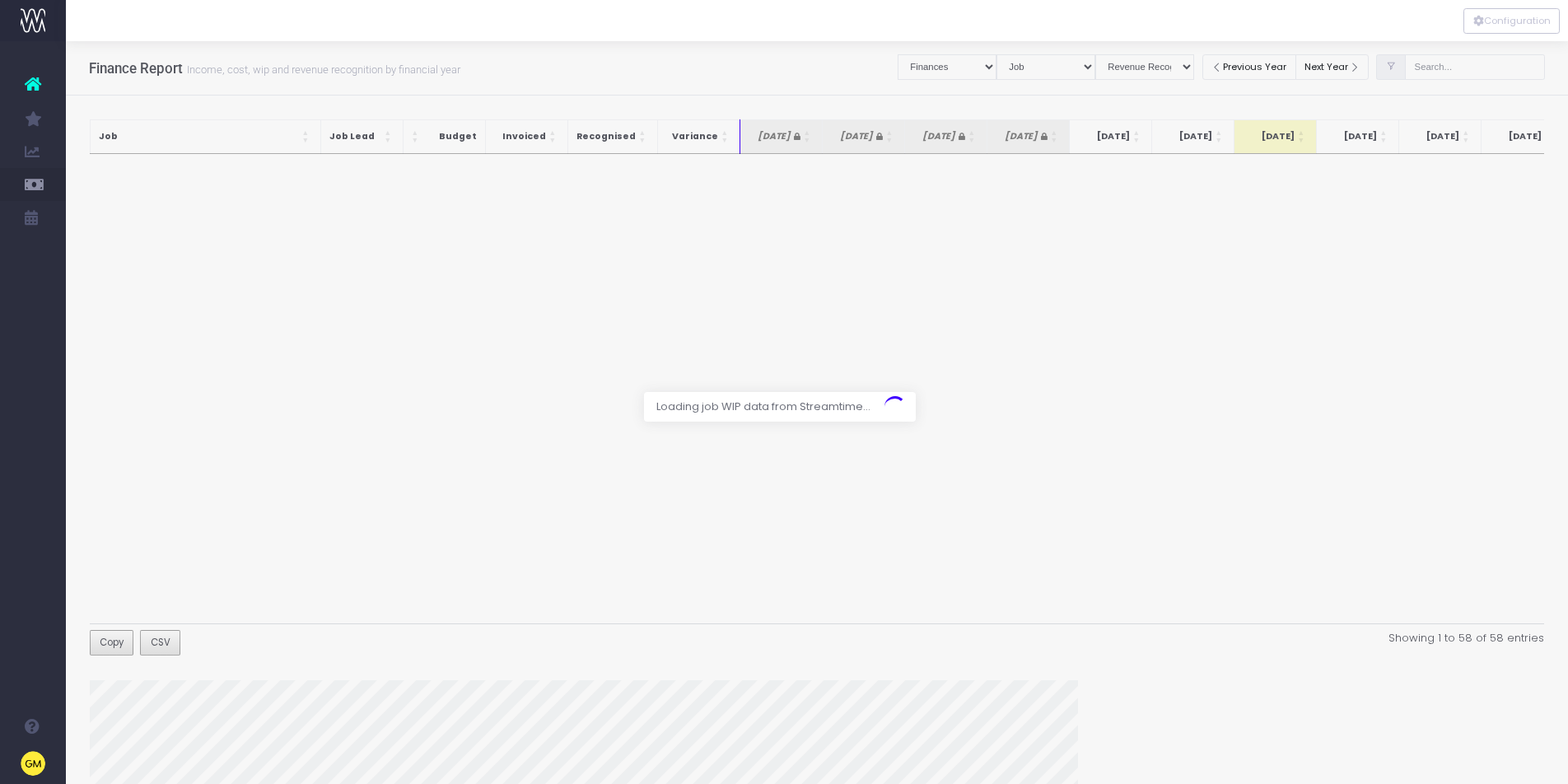
click at [1492, 68] on div at bounding box center [784, 392] width 1568 height 784
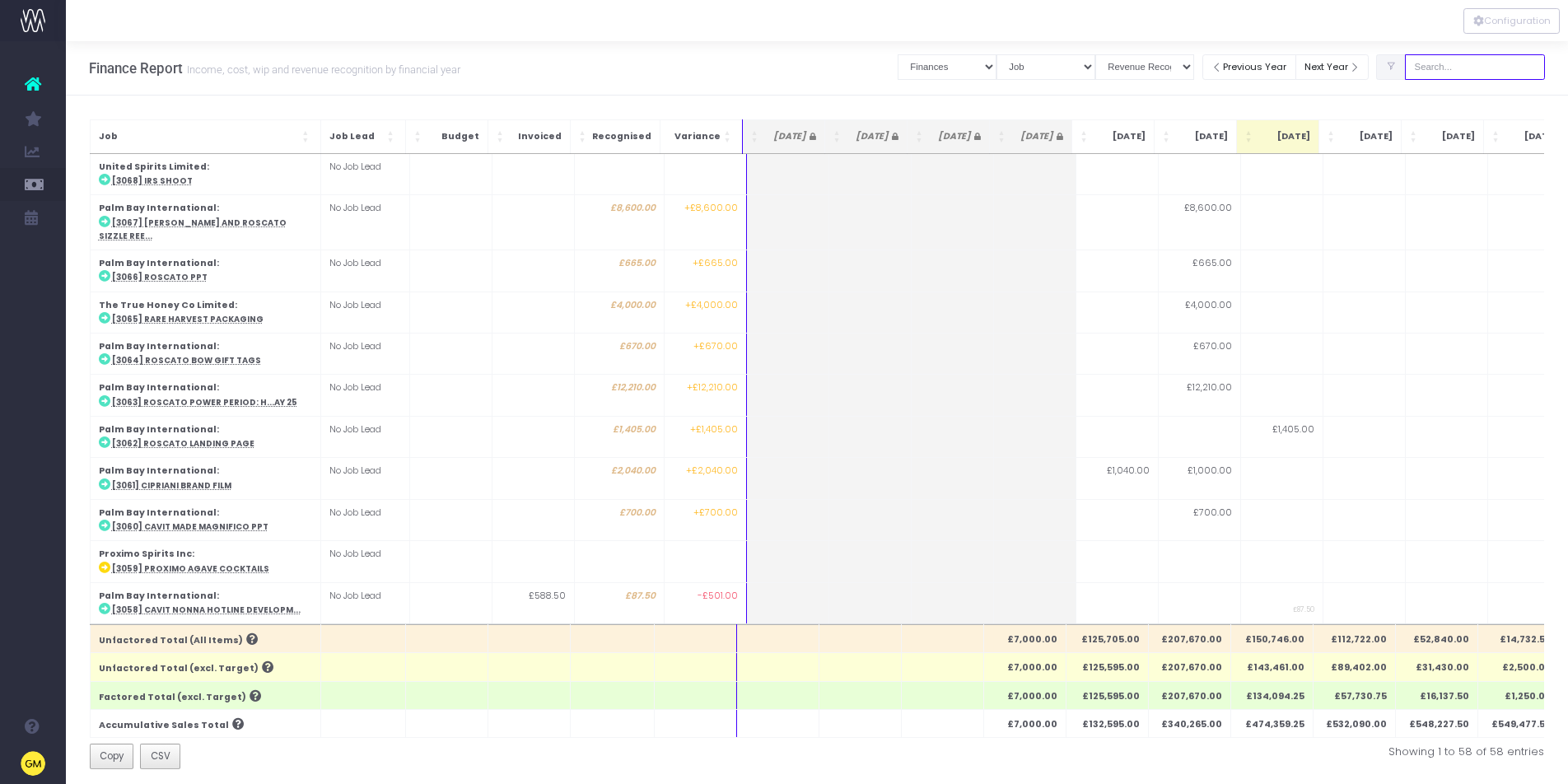
click at [1486, 70] on input "text" at bounding box center [1476, 67] width 140 height 26
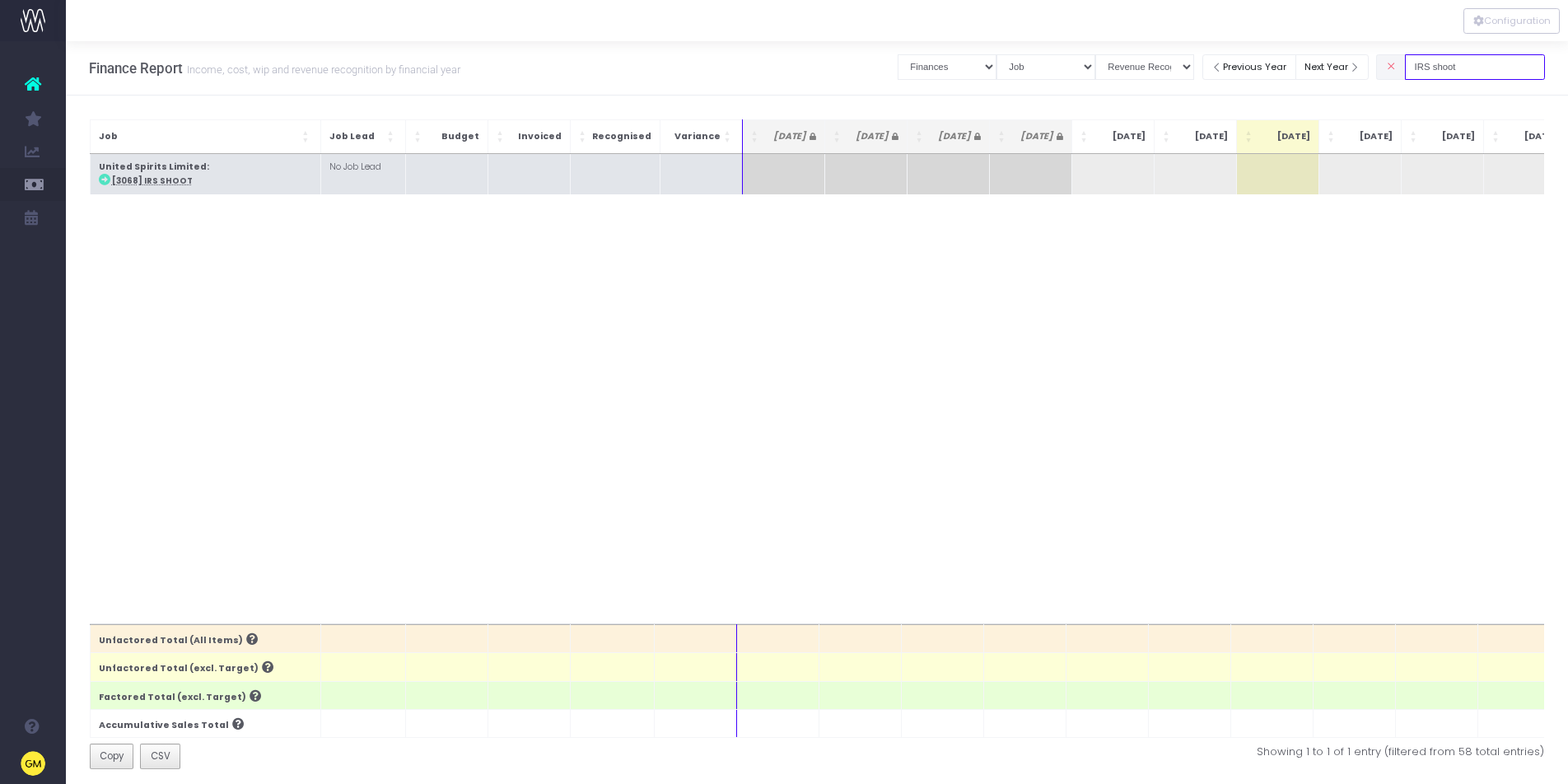
type input "IRS shoot"
click at [165, 183] on abbr "[3068] IRS Shoot" at bounding box center [153, 180] width 81 height 11
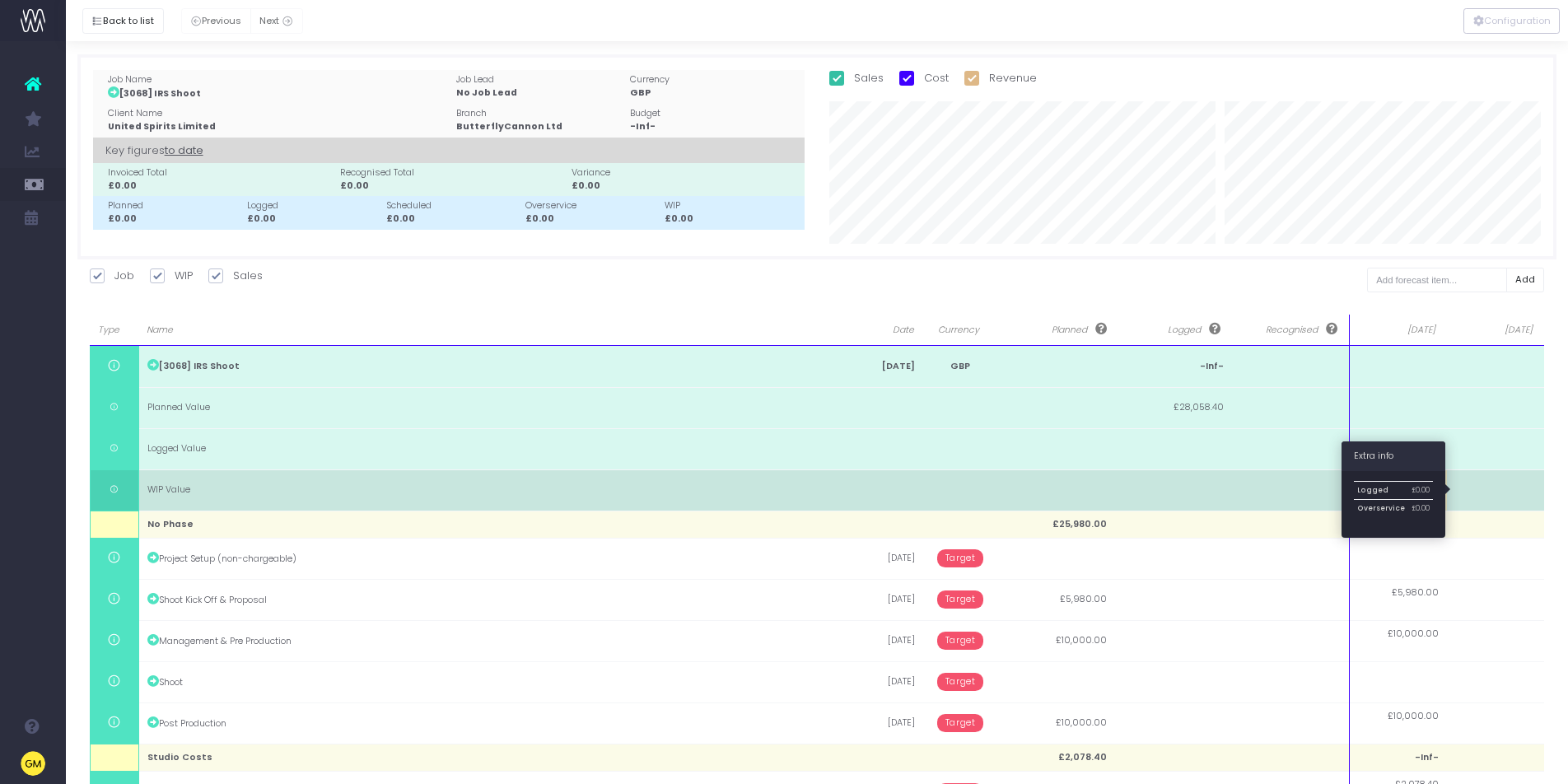
scroll to position [102, 0]
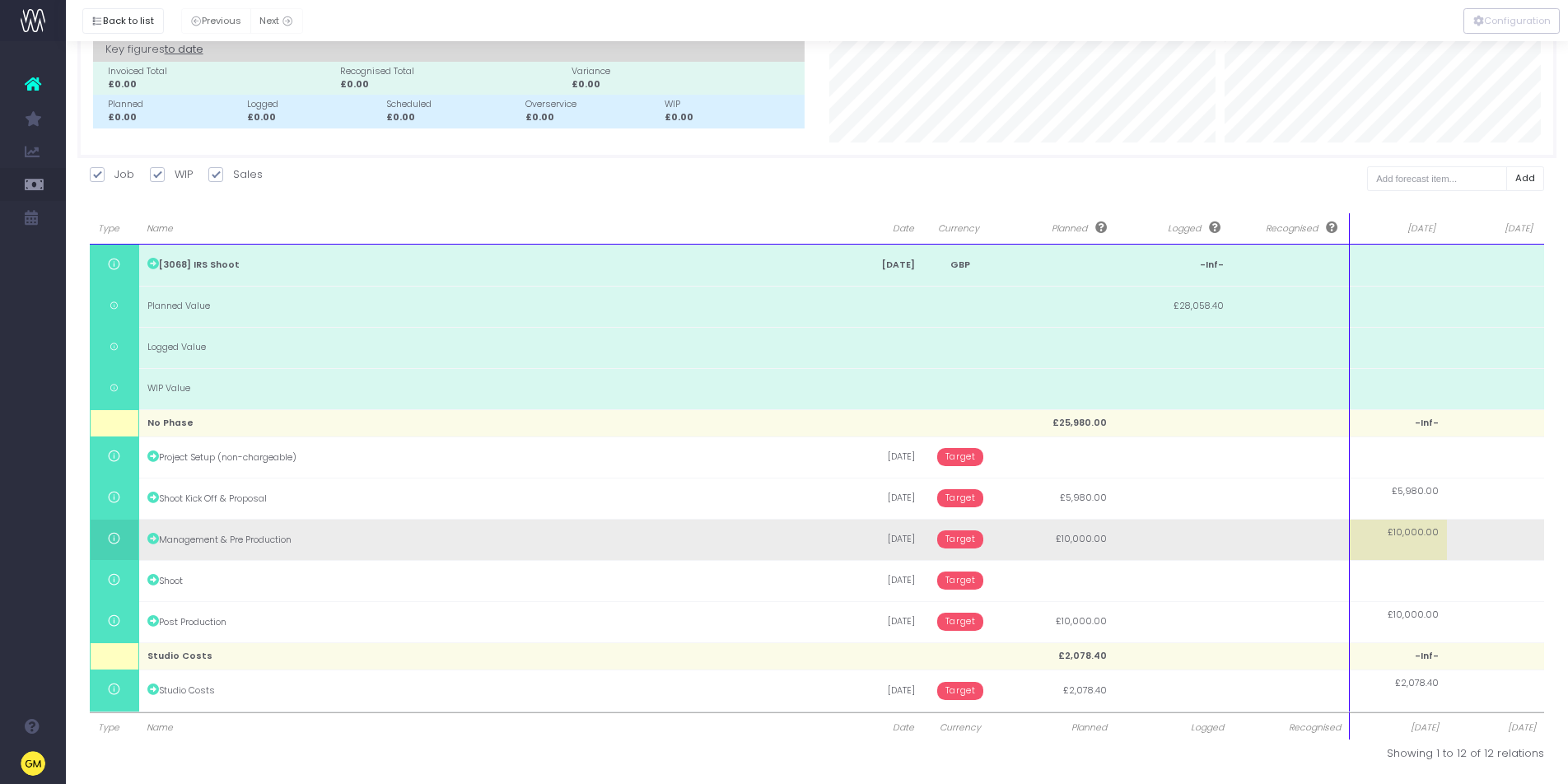
click at [1520, 535] on td at bounding box center [1496, 539] width 98 height 41
type input "5000"
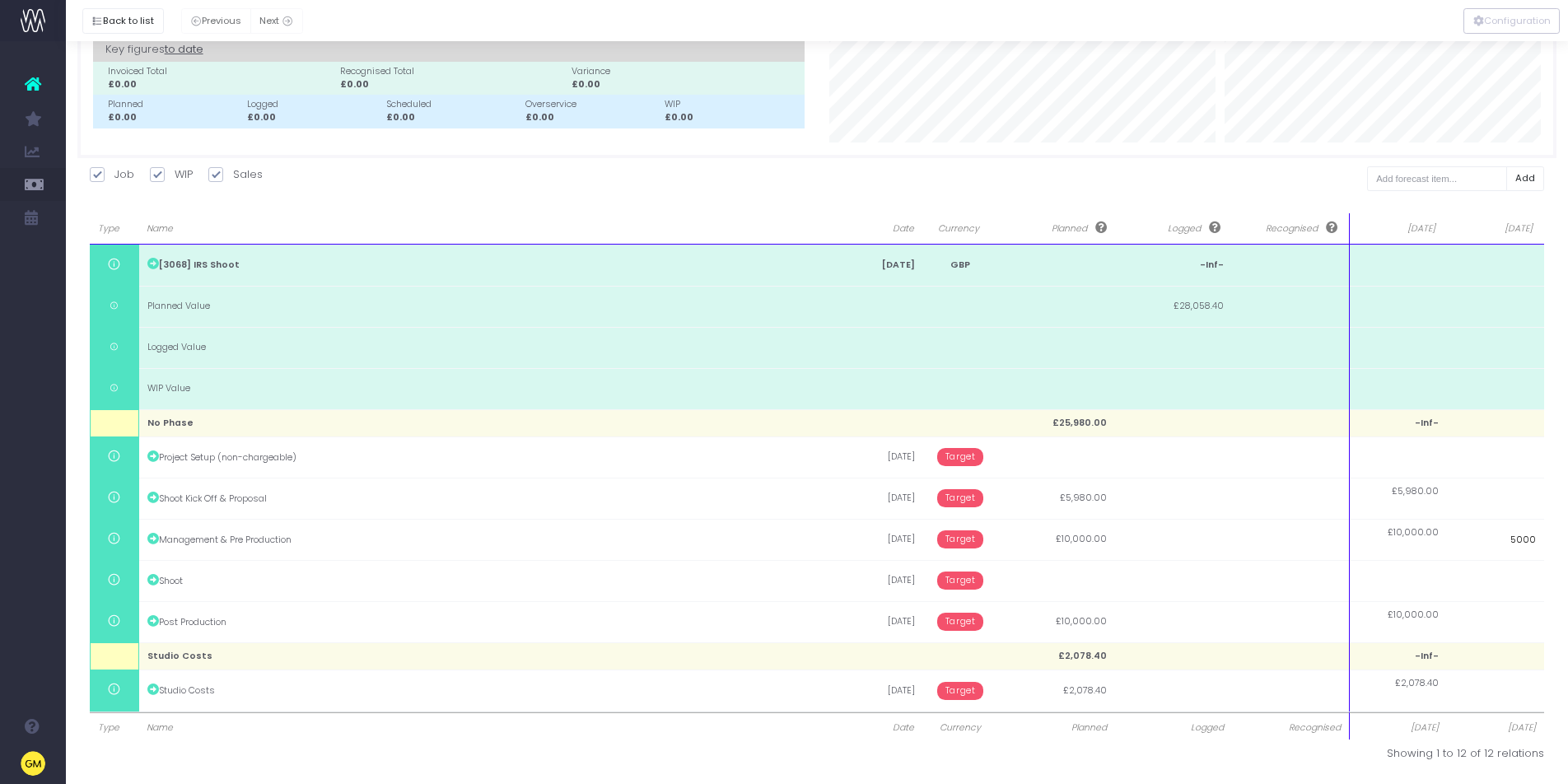
click at [841, 683] on body "Oh my... this is bad. [PERSON_NAME] wasn't able to load this page. Please conta…" at bounding box center [784, 290] width 1568 height 784
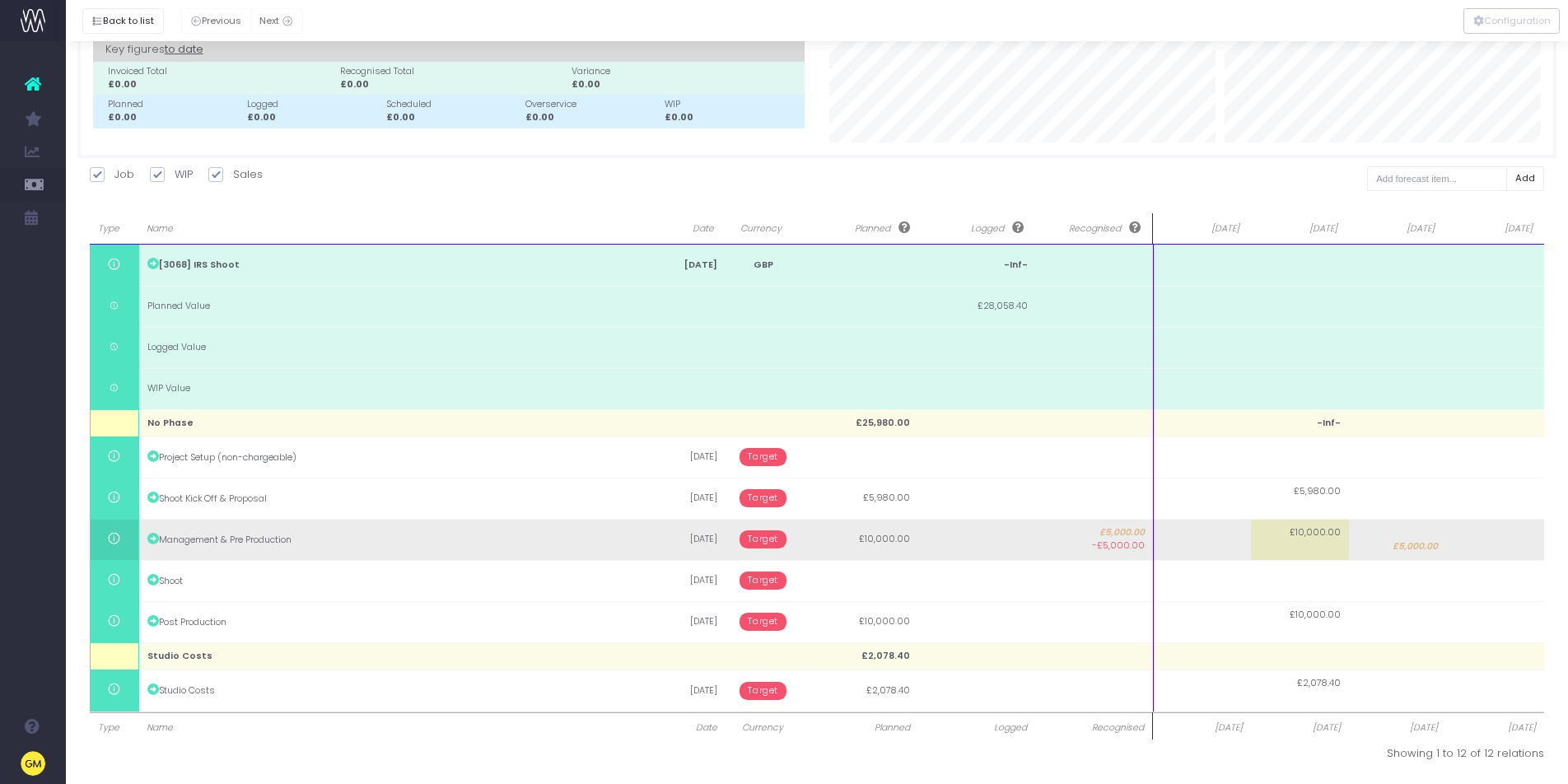
click at [767, 542] on span "Target" at bounding box center [763, 539] width 47 height 18
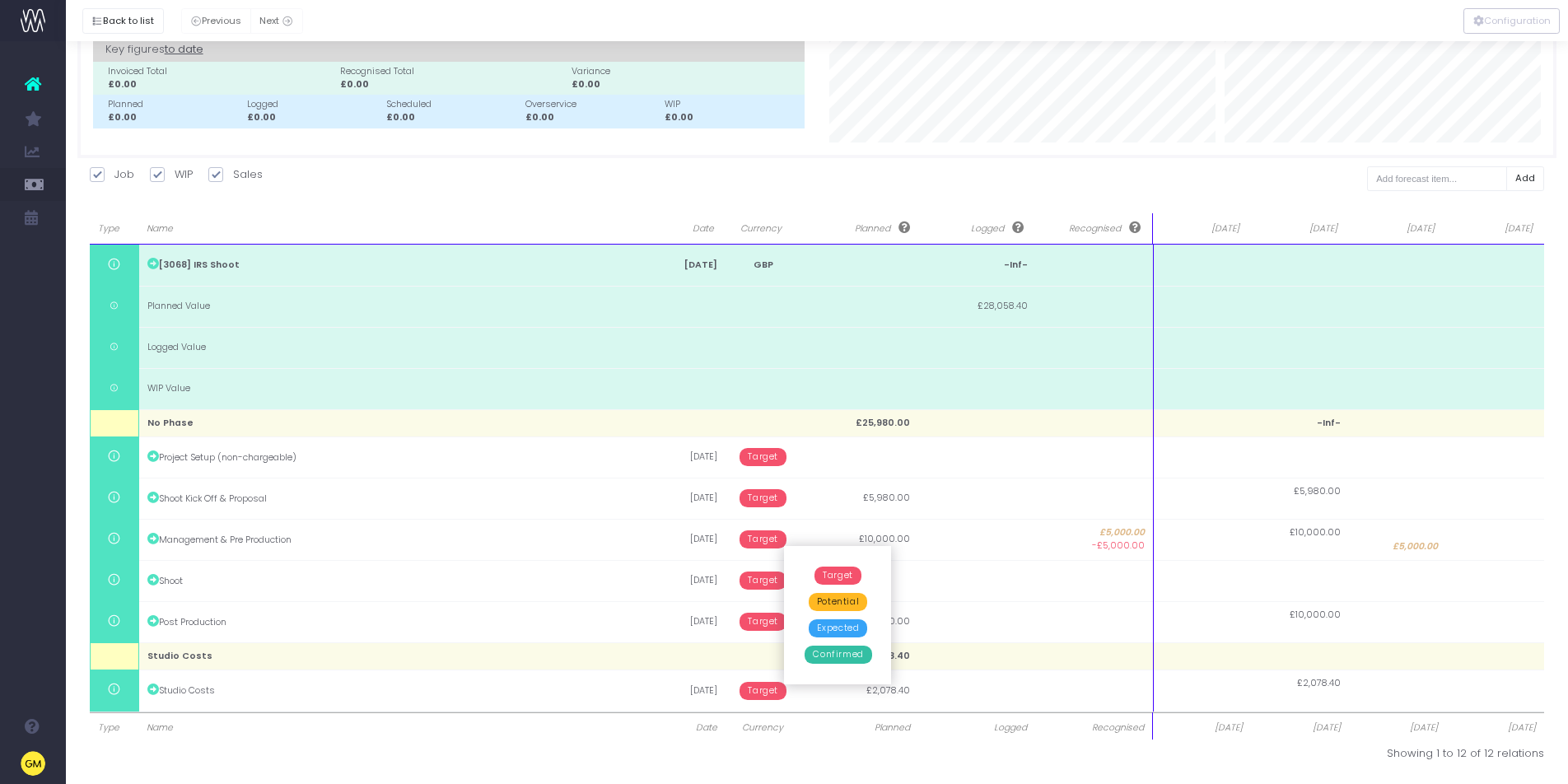
click at [555, 778] on div "Back to list Previous Next Job Name [3068] IRS Shoot Job Lead No Job Lead Curre…" at bounding box center [818, 362] width 1503 height 845
